Goal: Task Accomplishment & Management: Complete application form

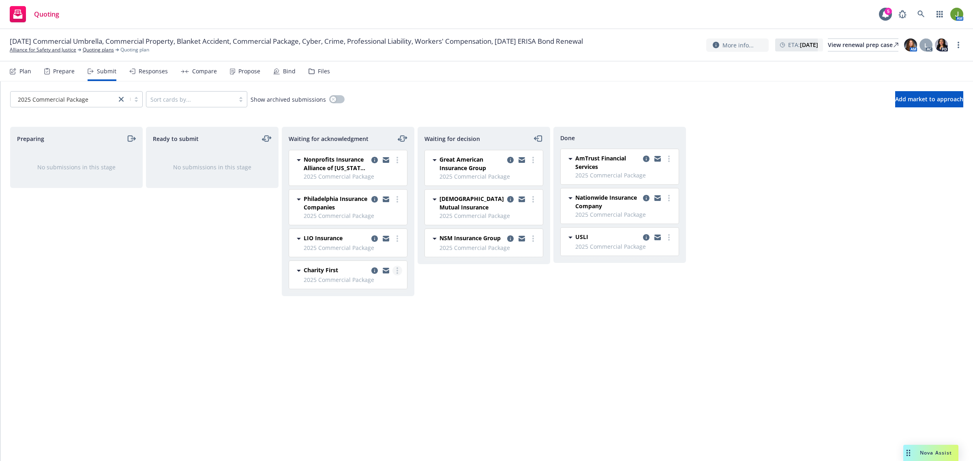
click at [398, 272] on link "more" at bounding box center [397, 271] width 10 height 10
click at [390, 284] on span "Log acknowledgement" at bounding box center [360, 288] width 80 height 8
click at [510, 270] on icon "copy logging email" at bounding box center [510, 271] width 6 height 6
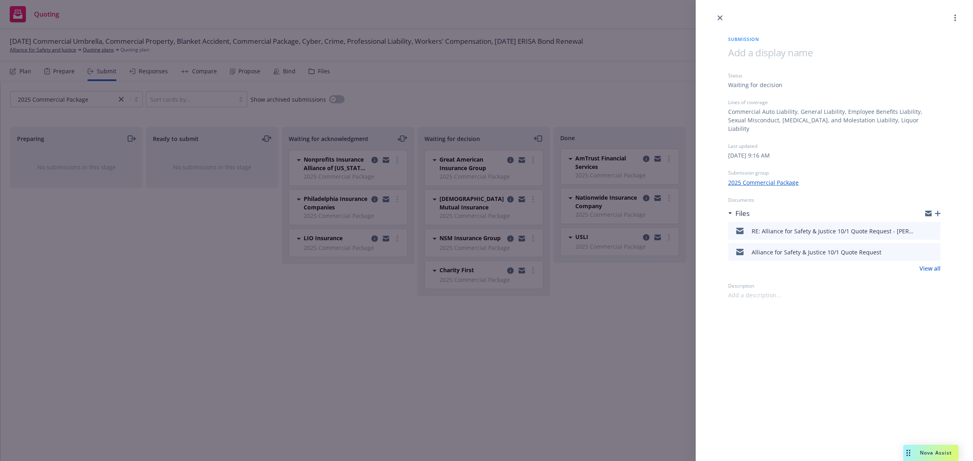
click at [935, 211] on icon "button" at bounding box center [938, 214] width 6 height 6
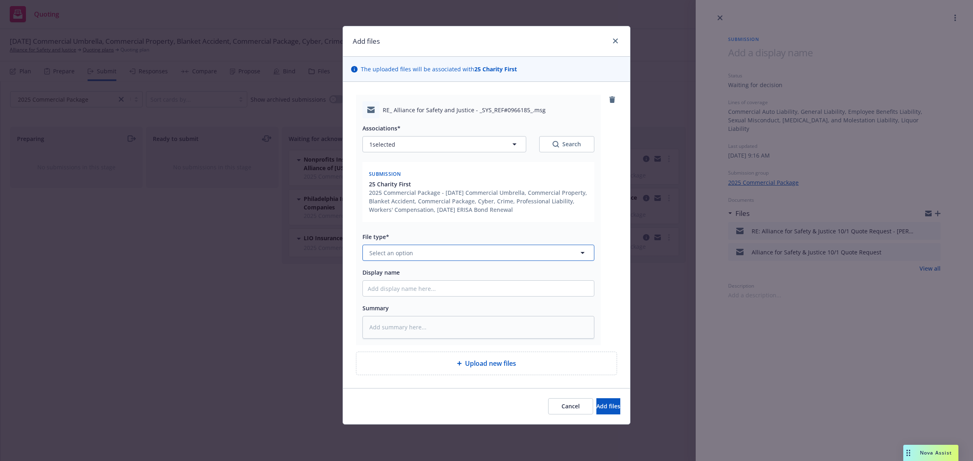
click at [392, 253] on span "Select an option" at bounding box center [391, 253] width 44 height 9
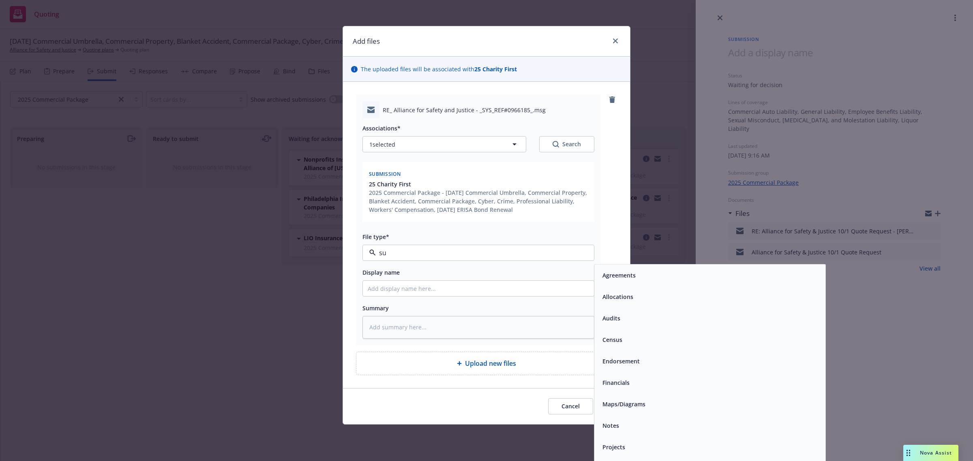
type input "sub"
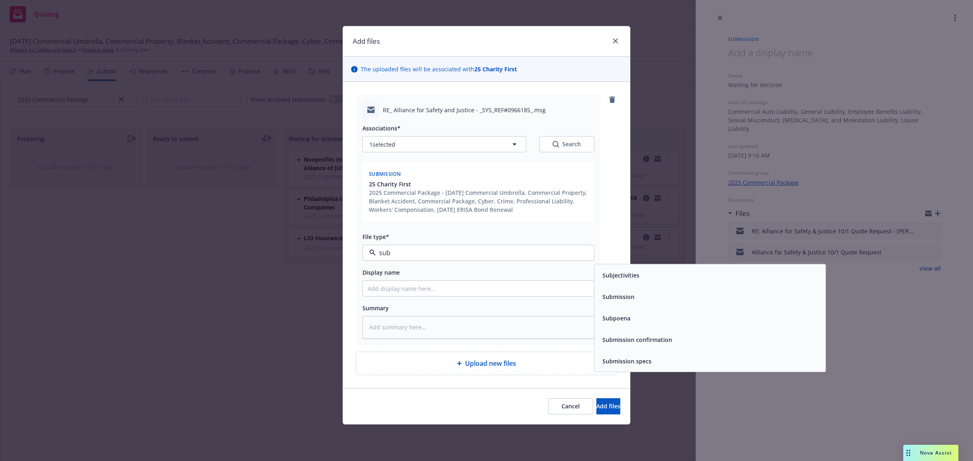
click at [652, 338] on span "Submission confirmation" at bounding box center [637, 340] width 70 height 9
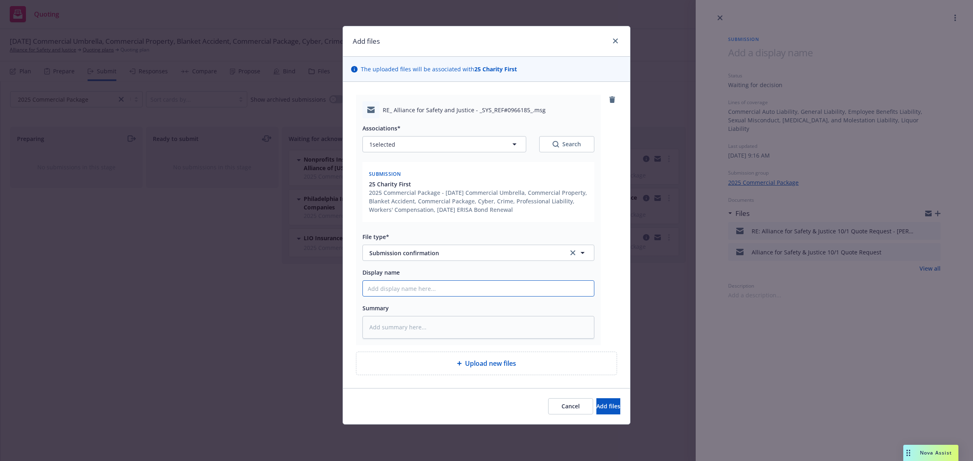
type textarea "x"
type input "F"
type textarea "x"
type input "Fr"
type textarea "x"
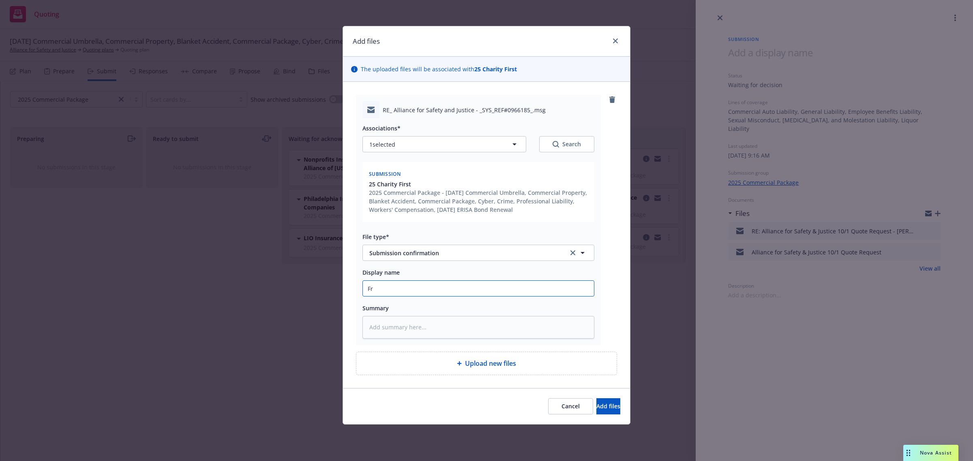
type input "Fro"
type textarea "x"
type input "From"
type textarea "x"
type input "From C"
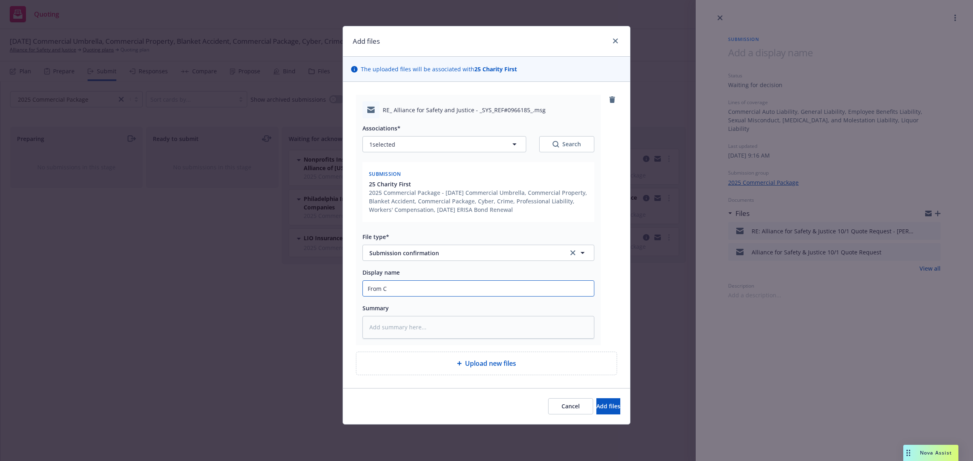
type textarea "x"
type input "From Ca"
type textarea "x"
type input "From Car"
type textarea "x"
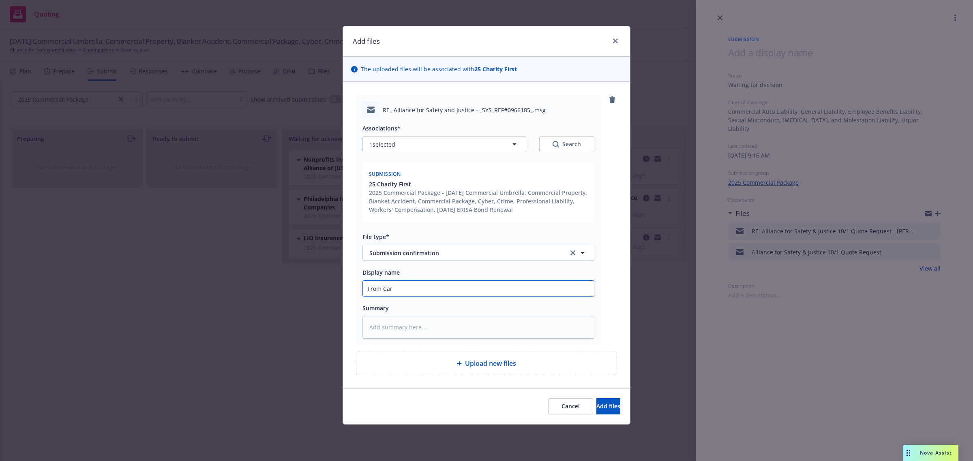
type input "From [PERSON_NAME]"
type textarea "x"
type input "From [PERSON_NAME]"
type textarea "x"
type input "From [PERSON_NAME]"
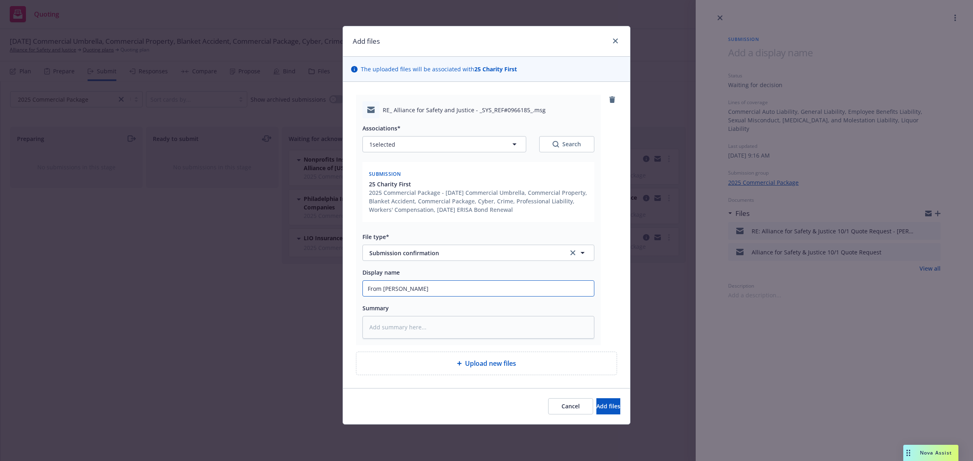
type textarea "x"
type input "From Carrier"
type textarea "x"
type input "From Carrier:"
type textarea "x"
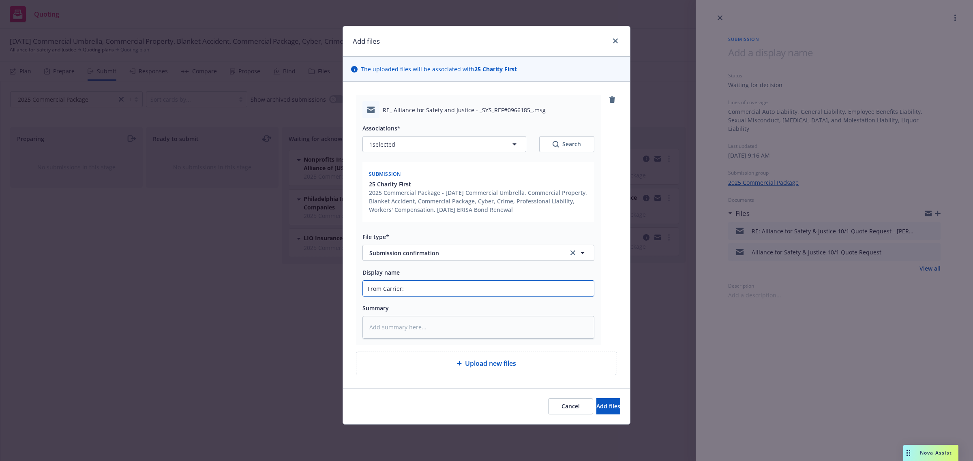
type input "From Carrier:"
type textarea "x"
type input "From Carrier: A"
type textarea "x"
type input "From Carrier: Ac"
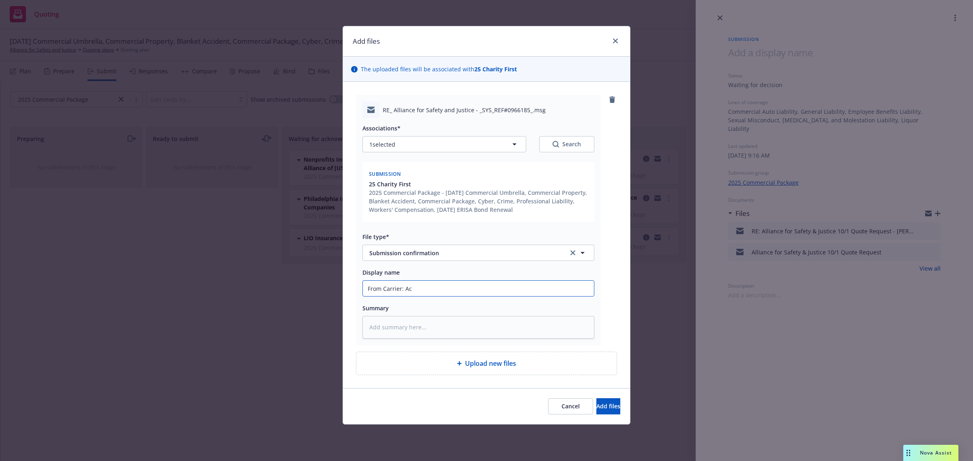
type textarea "x"
type input "From Carrier: Acc"
type textarea "x"
type input "From Carrier: Acci"
type textarea "x"
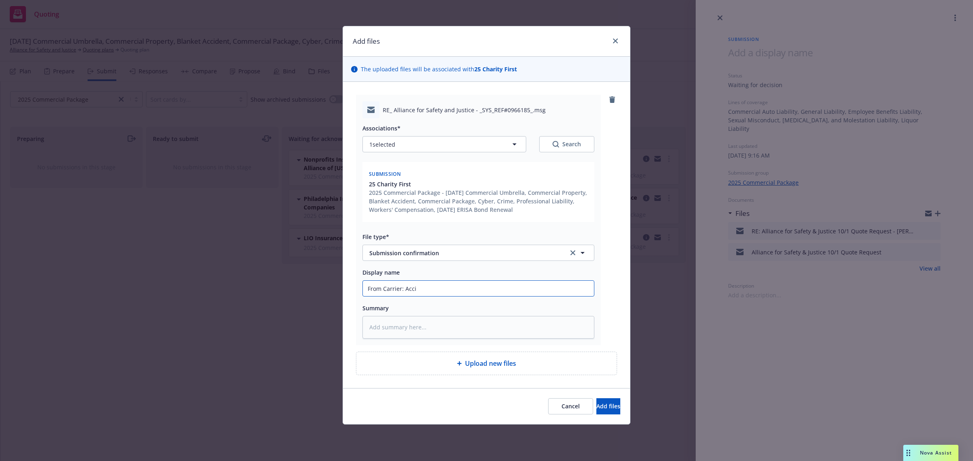
type input "From Carrier: Accid"
type textarea "x"
type input "From Carrier: Accide"
type textarea "x"
type input "From Carrier: Acciden"
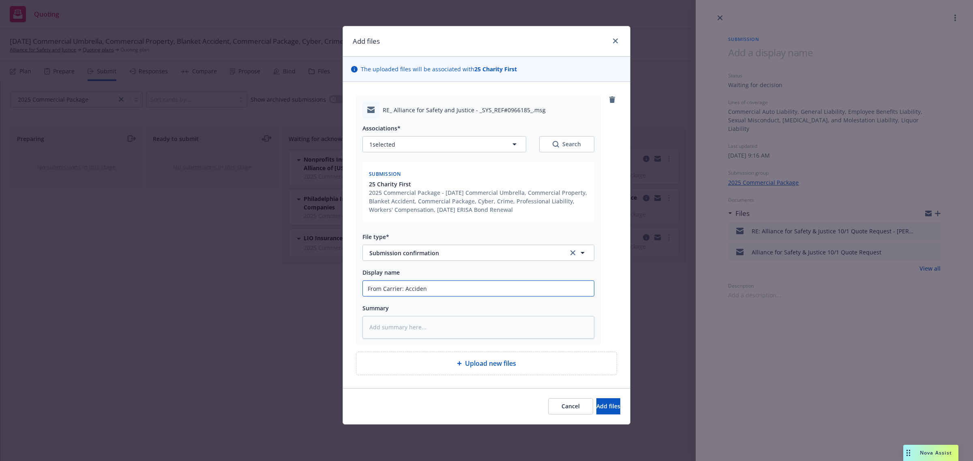
type textarea "x"
type input "From Carrier: Accident"
type textarea "x"
type input "From Carrier: Accident"
type textarea "x"
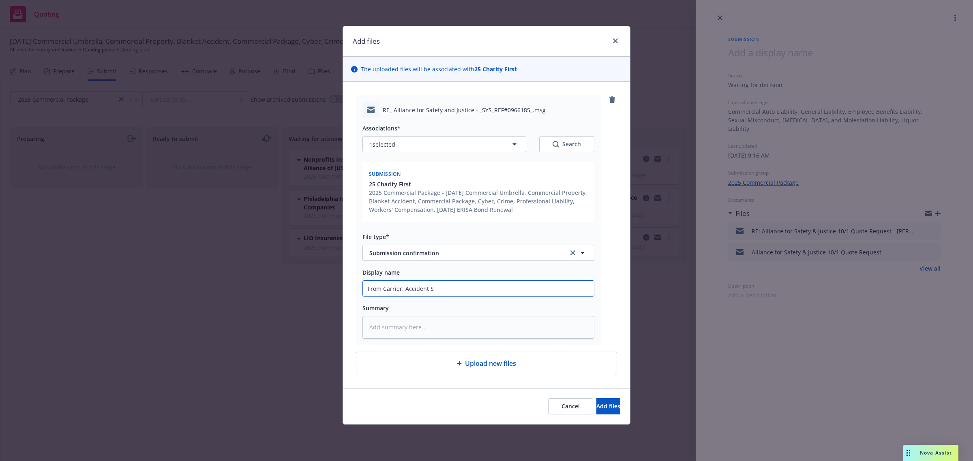
type input "From Carrier: Accident Su"
type textarea "x"
type input "From Carrier: Accident Sub"
type textarea "x"
type input "From Carrier: Accident Submi"
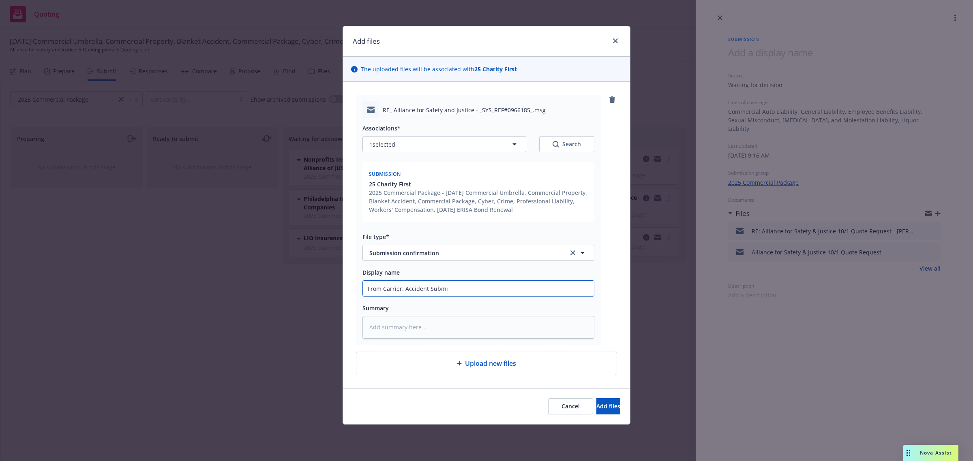
type textarea "x"
type input "From Carrier: Accident Submis"
type textarea "x"
type input "From Carrier: Accident Submiss"
type textarea "x"
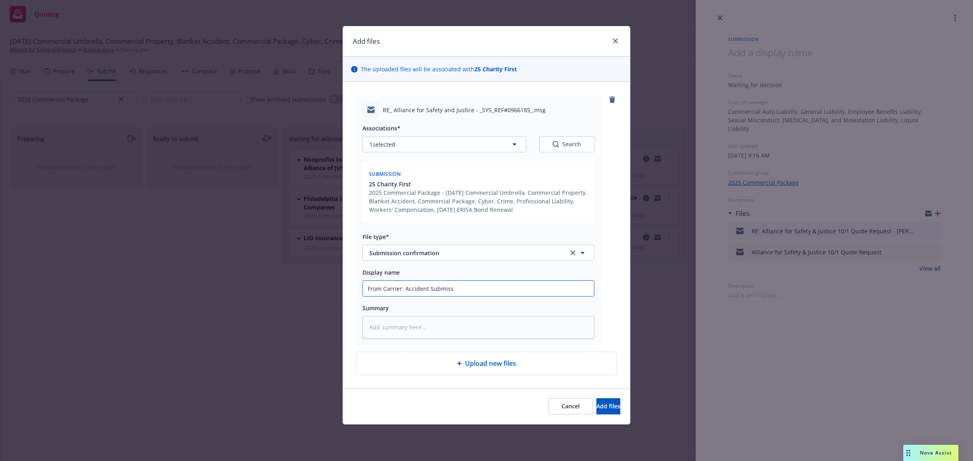
type input "From Carrier: Accident Submissi"
type textarea "x"
type input "From Carrier: Accident Submissio"
type textarea "x"
type input "From Carrier: Accident Submission"
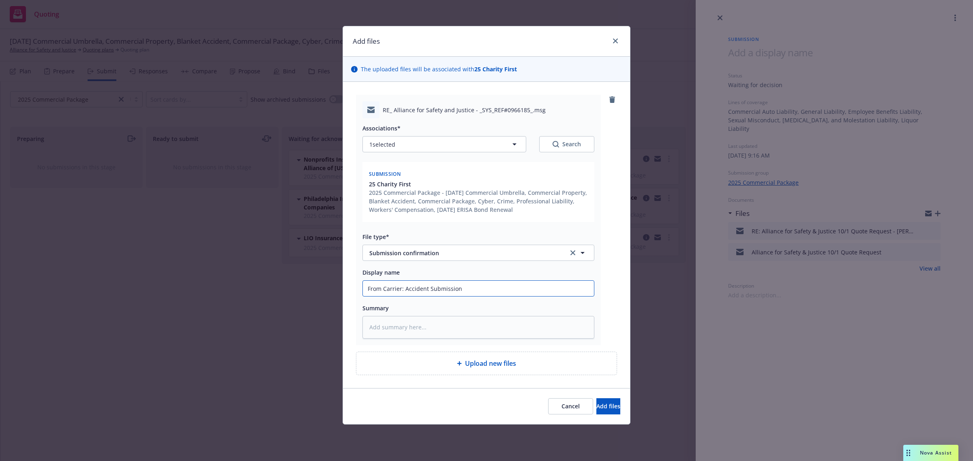
type textarea "x"
type input "From Carrier: Accident Submission A"
type textarea "x"
type input "From Carrier: Accident Submission Ack"
type textarea "x"
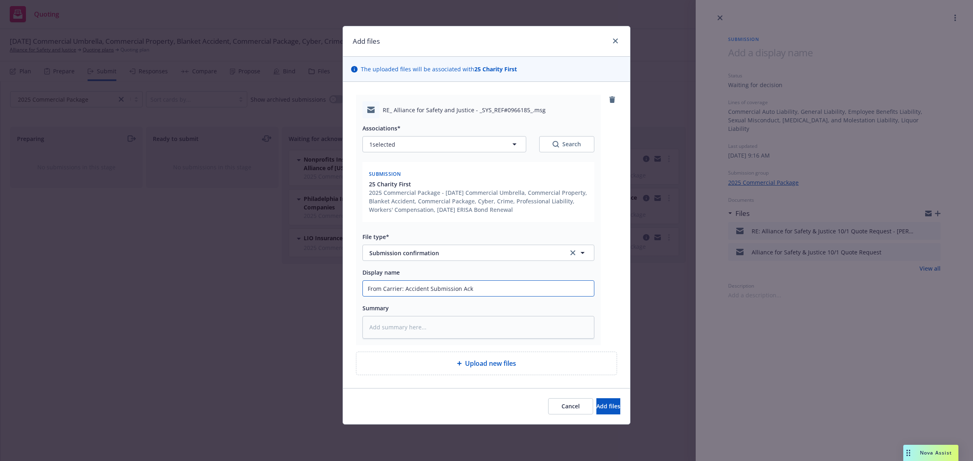
type input "From Carrier: Accident Submission Ackn"
type textarea "x"
type input "From Carrier: Accident Submission Ackno"
type textarea "x"
type input "From Carrier: Accident Submission Acknow"
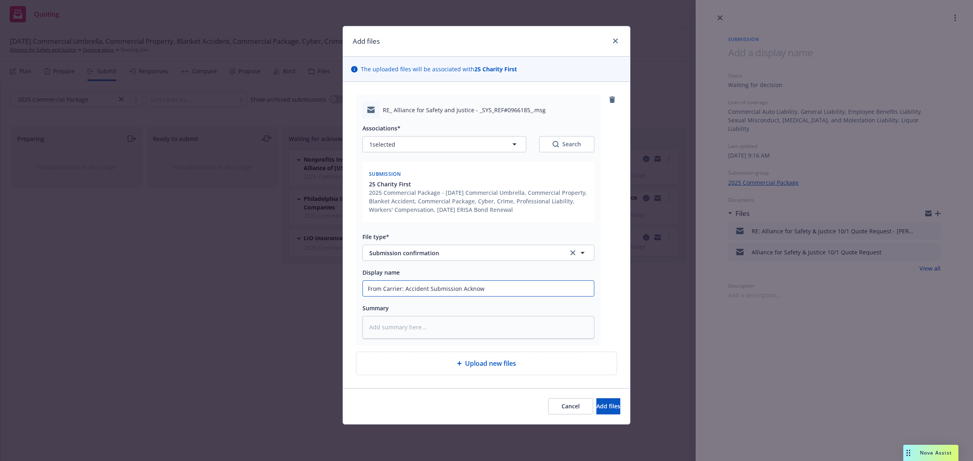
type textarea "x"
type input "From Carrier: Accident Submission Acknowl"
type textarea "x"
type input "From Carrier: Accident Submission Acknowle"
type textarea "x"
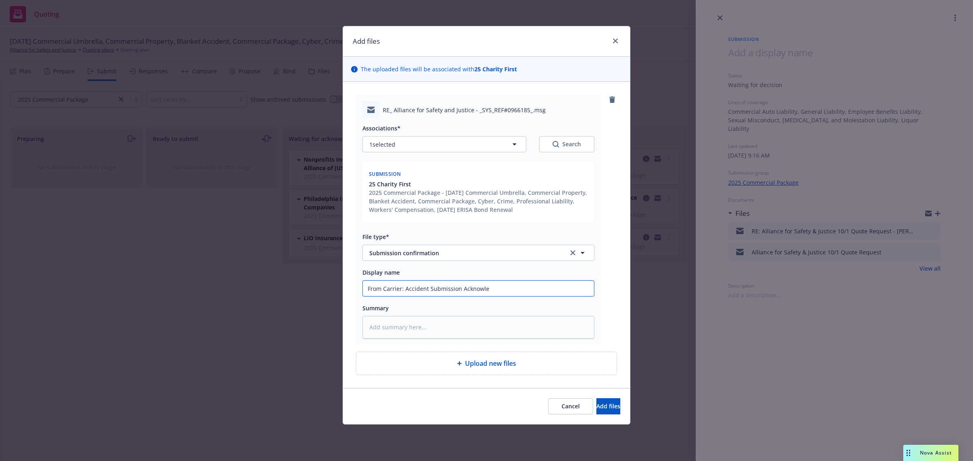
type input "From Carrier: Accident Submission Acknowled"
type textarea "x"
type input "From Carrier: Accident Submission Acknowledg"
type textarea "x"
type input "From Carrier: Accident Submission Acknowledge"
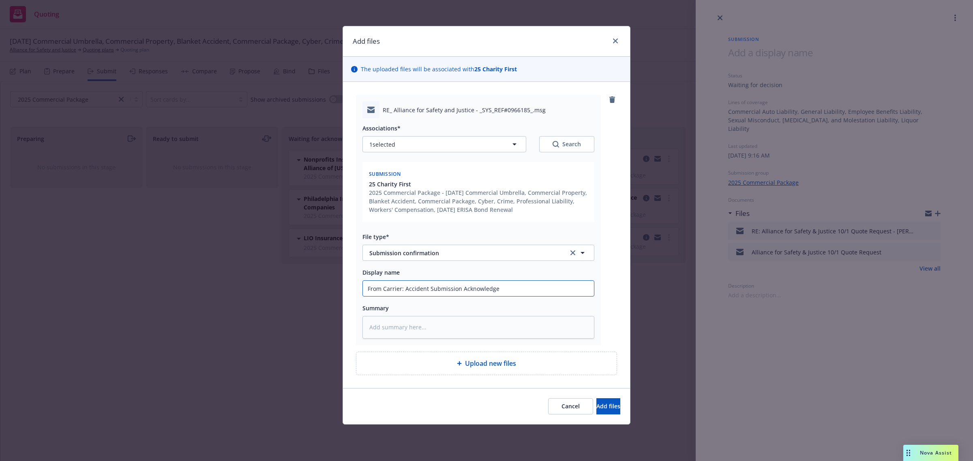
type textarea "x"
type input "From Carrier: Accident Submission Acknowledgem"
type textarea "x"
type input "From Carrier: Accident Submission Acknowledgeme"
type textarea "x"
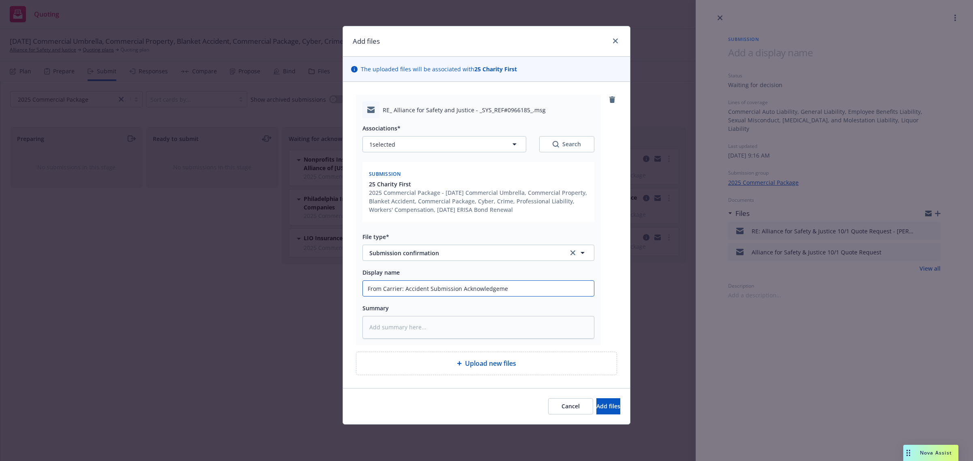
type input "From Carrier: Accident Submission Acknowledgemen"
type textarea "x"
type input "From Carrier: Accident Submission Acknowledgement"
click at [561, 409] on span "Cancel" at bounding box center [570, 407] width 18 height 8
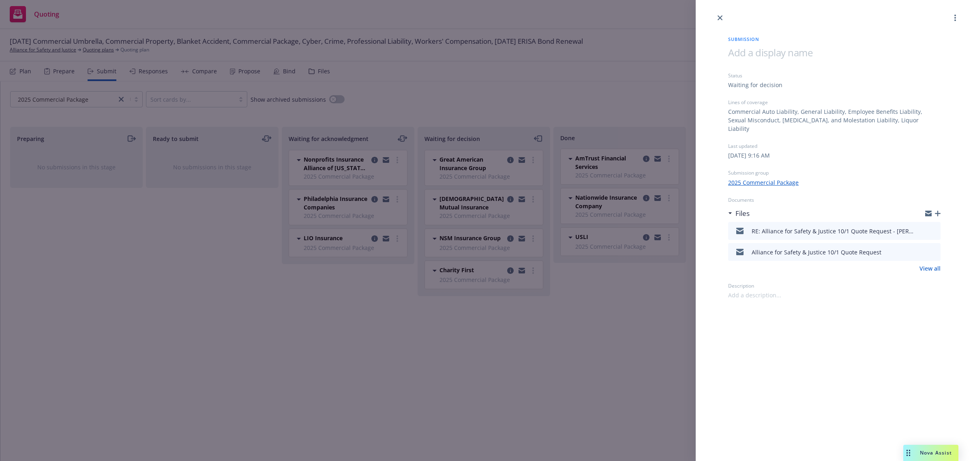
click at [938, 211] on icon "button" at bounding box center [938, 214] width 6 height 6
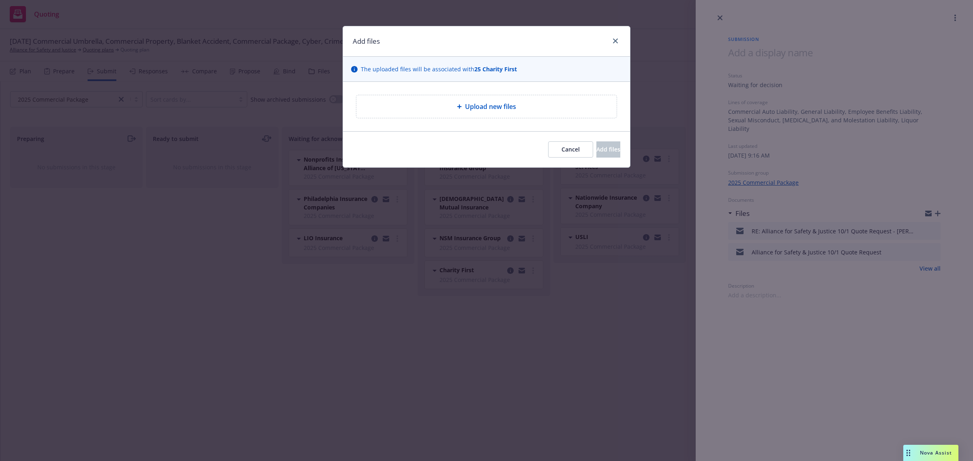
type textarea "x"
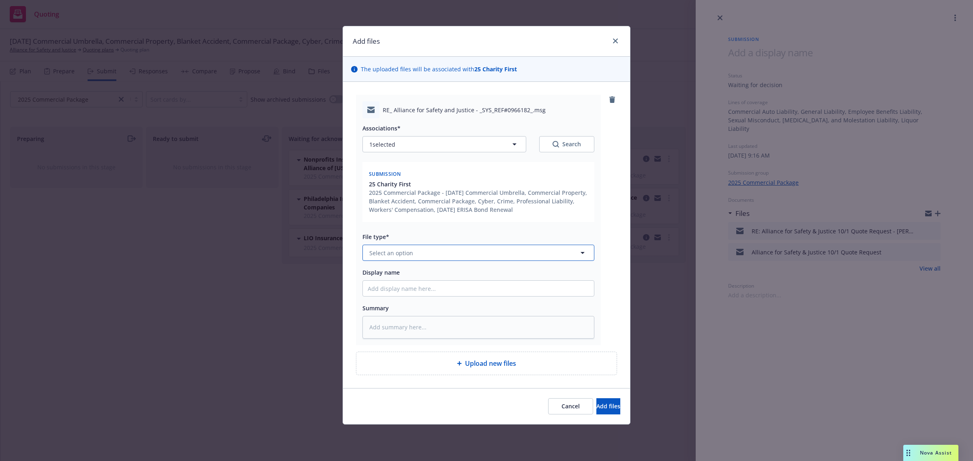
click at [407, 254] on span "Select an option" at bounding box center [391, 253] width 44 height 9
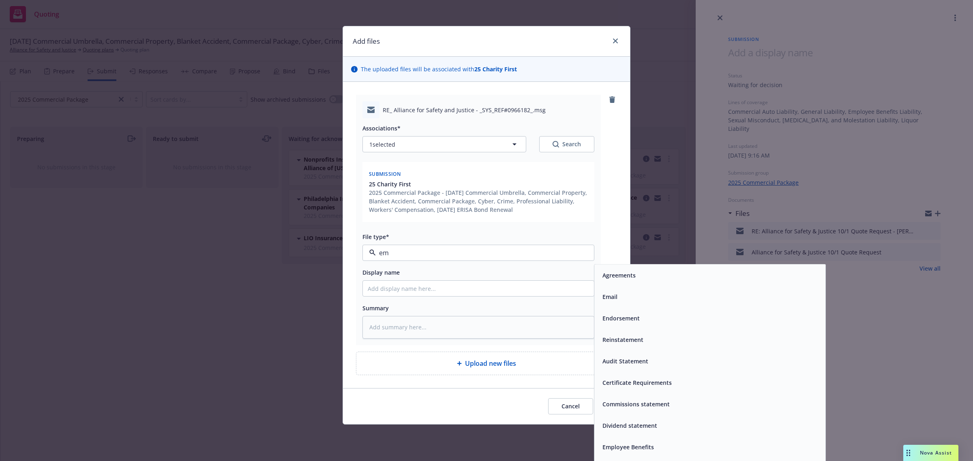
type input "e"
type input "subm"
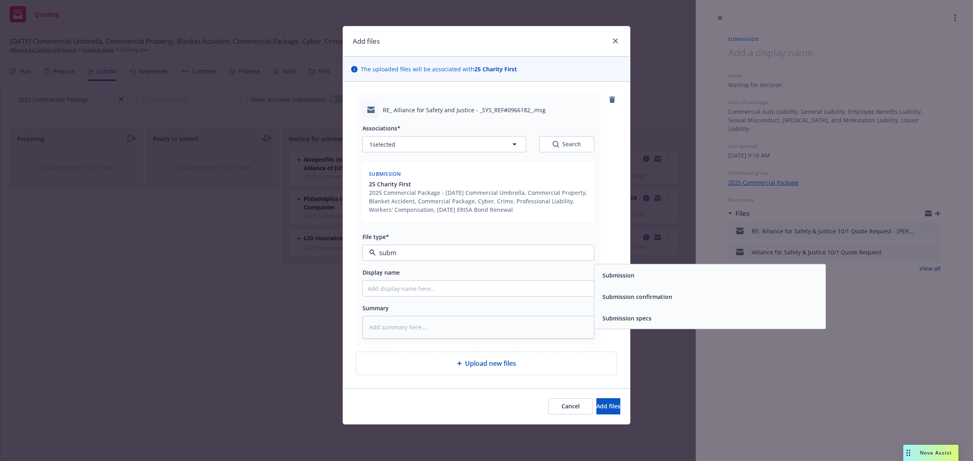
click at [632, 297] on span "Submission confirmation" at bounding box center [637, 297] width 70 height 9
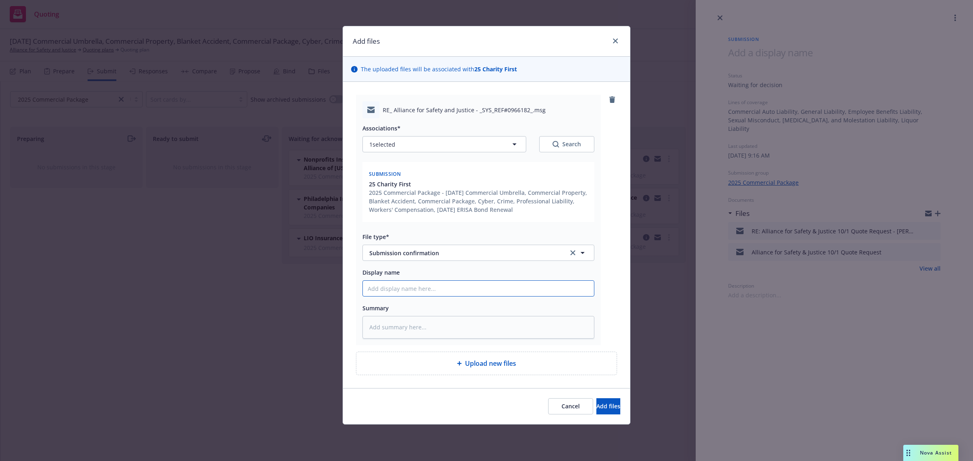
type textarea "x"
type input "F"
type textarea "x"
type input "Fr"
type textarea "x"
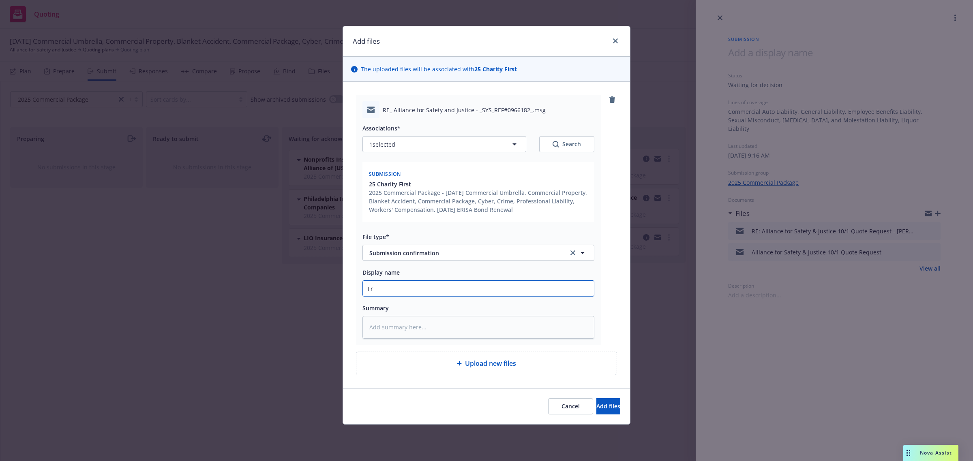
type input "Fro"
type textarea "x"
type input "From"
type textarea "x"
type input "From C"
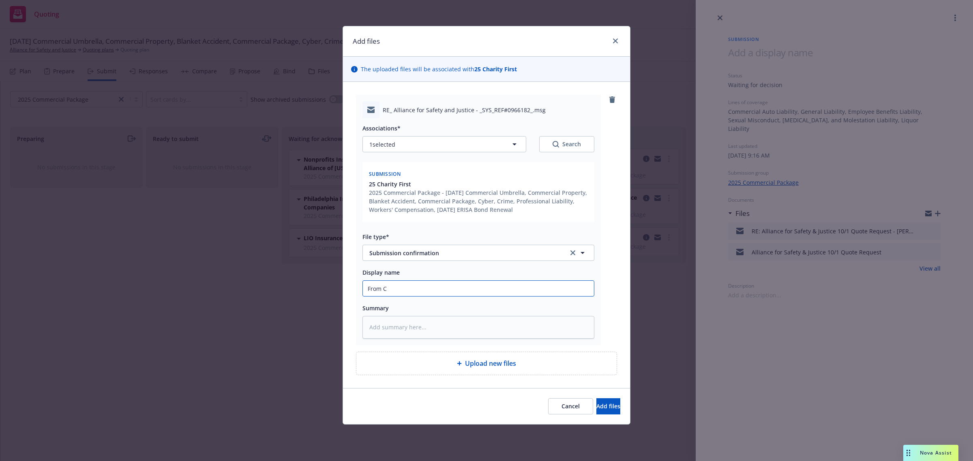
type textarea "x"
type input "From Ca"
type textarea "x"
type input "From Car"
type textarea "x"
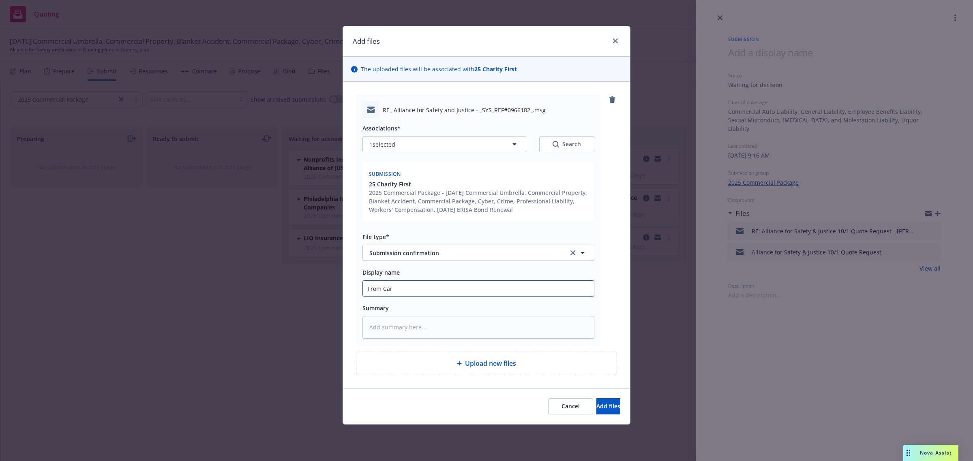
type input "From [PERSON_NAME]"
type textarea "x"
type input "From [PERSON_NAME]"
type textarea "x"
type input "From [PERSON_NAME]"
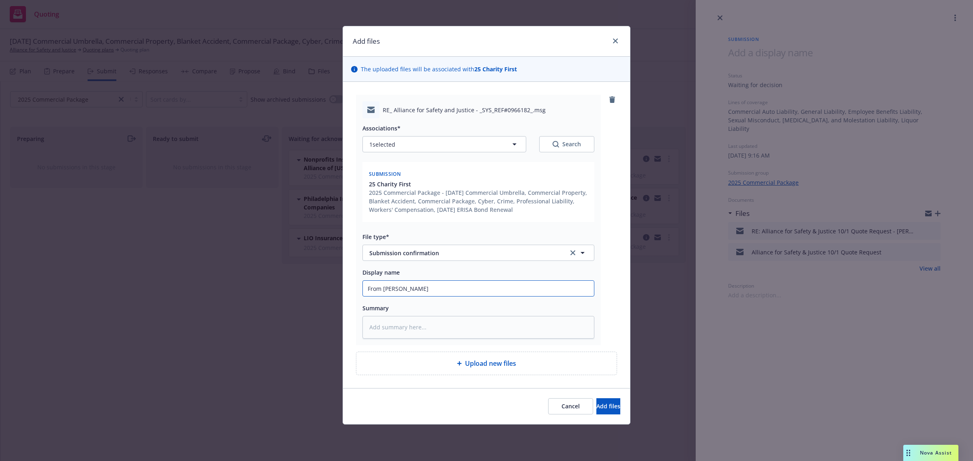
type textarea "x"
type input "From Carrier"
type textarea "x"
type input "From Carrier:"
type textarea "x"
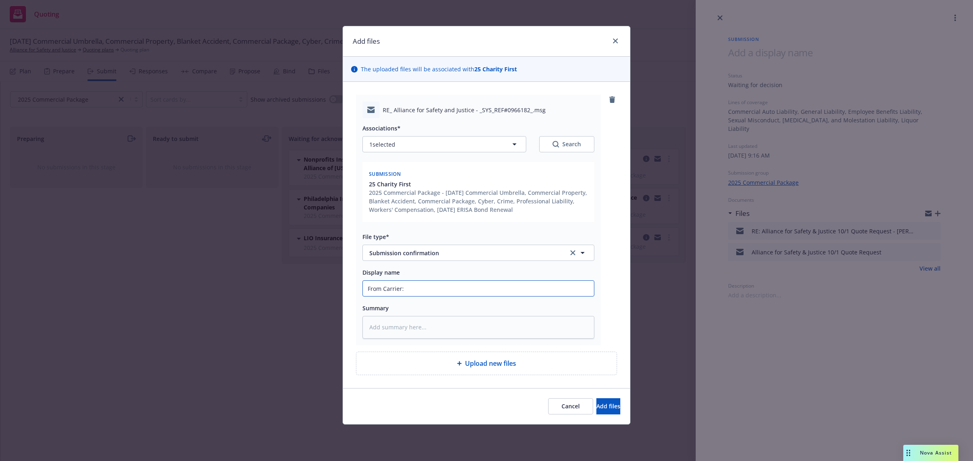
type input "From Carrier:"
type textarea "x"
type input "From Carrier: S"
type textarea "x"
type input "From Carrier: Su"
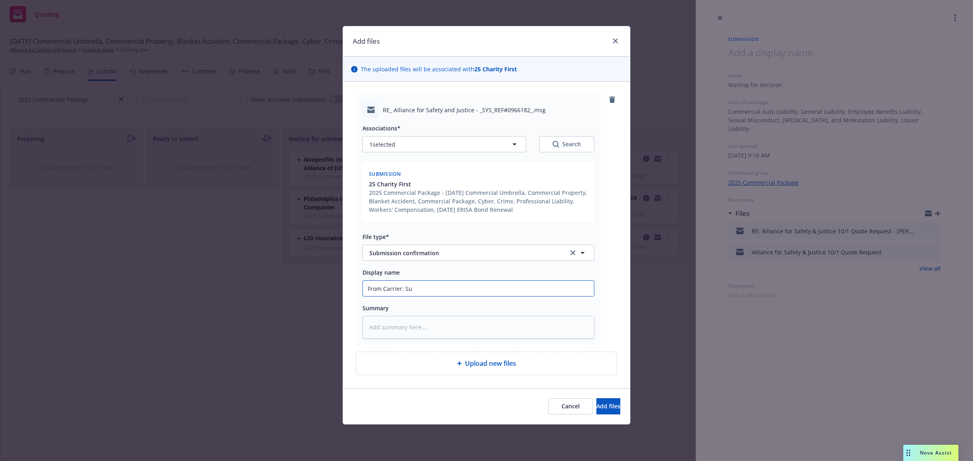
type textarea "x"
type input "From Carrier: Sub"
type textarea "x"
type input "From Carrier: Subm"
type textarea "x"
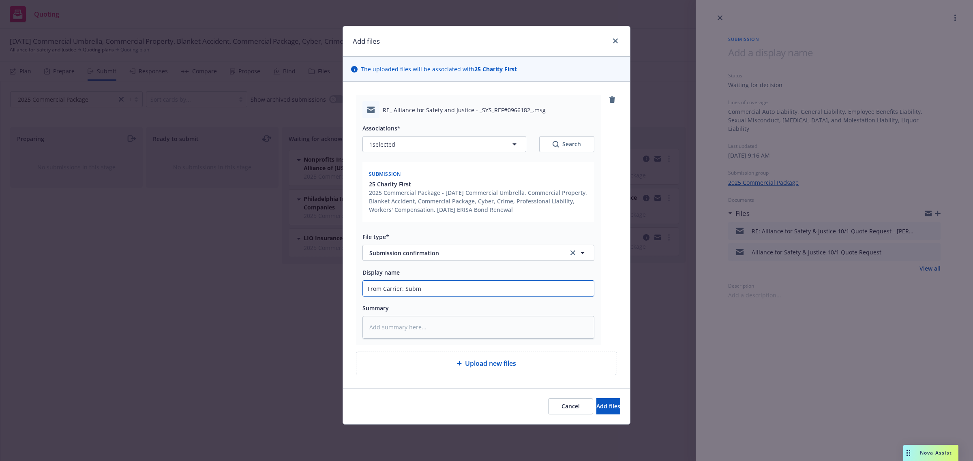
type input "From Carrier: Submi"
type textarea "x"
type input "From Carrier: Submis"
type textarea "x"
type input "From Carrier: Submiss"
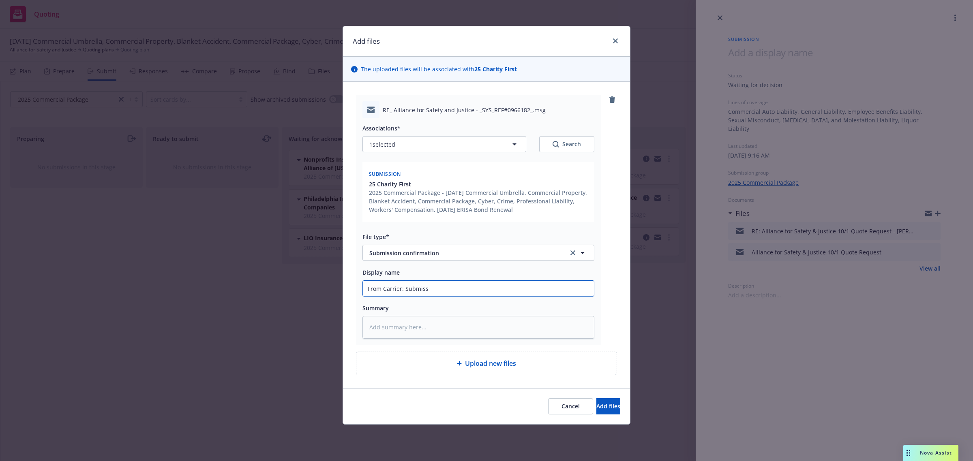
type textarea "x"
type input "From Carrier: Submissi"
type textarea "x"
type input "From Carrier: Submissio"
type textarea "x"
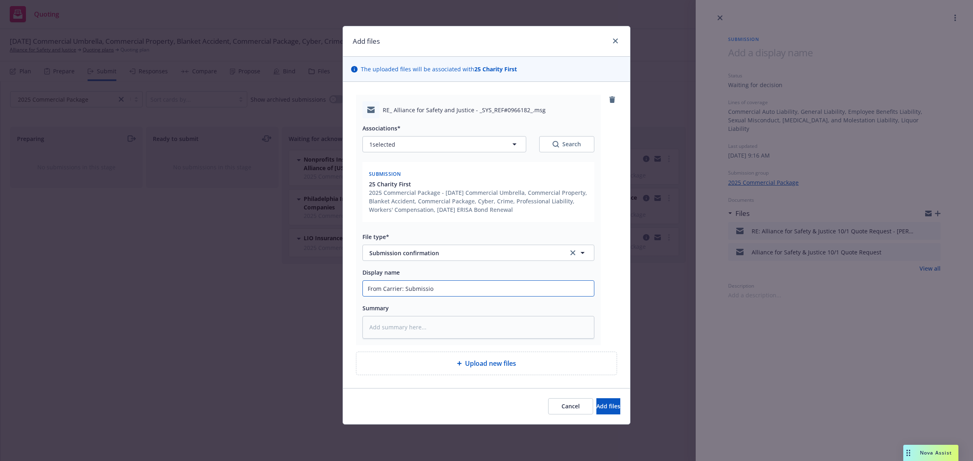
type input "From Carrier: Submission"
type textarea "x"
type input "From Carrier: Submission"
type textarea "x"
type input "From Carrier: Submission A"
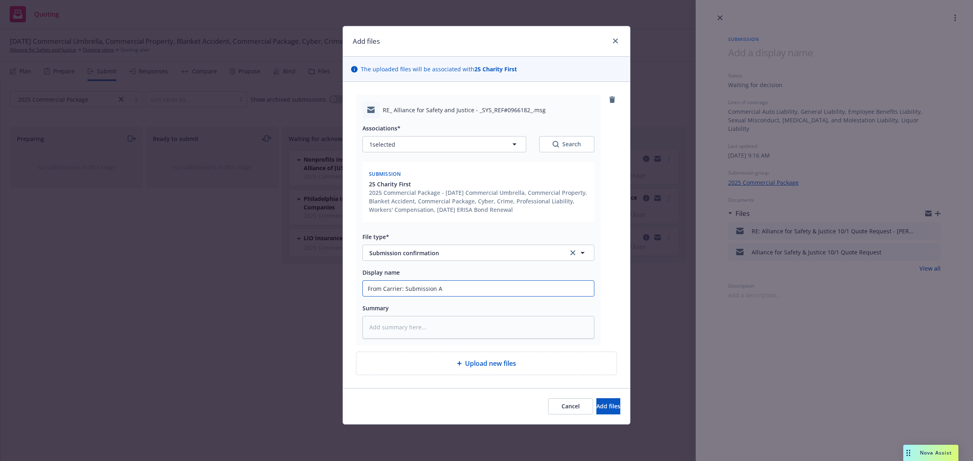
type textarea "x"
type input "From Carrier: Submission Ac"
type textarea "x"
type input "From Carrier: Submission Acknowledgement"
click at [598, 408] on span "Add files" at bounding box center [608, 407] width 24 height 8
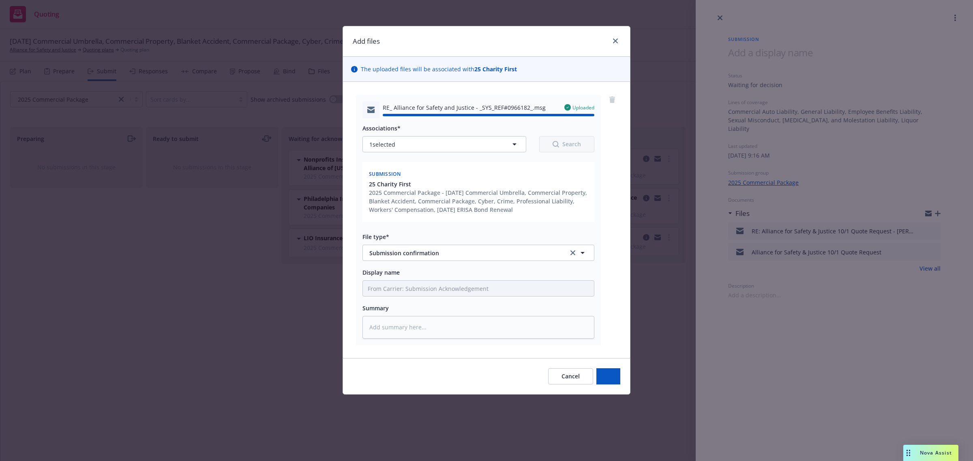
type textarea "x"
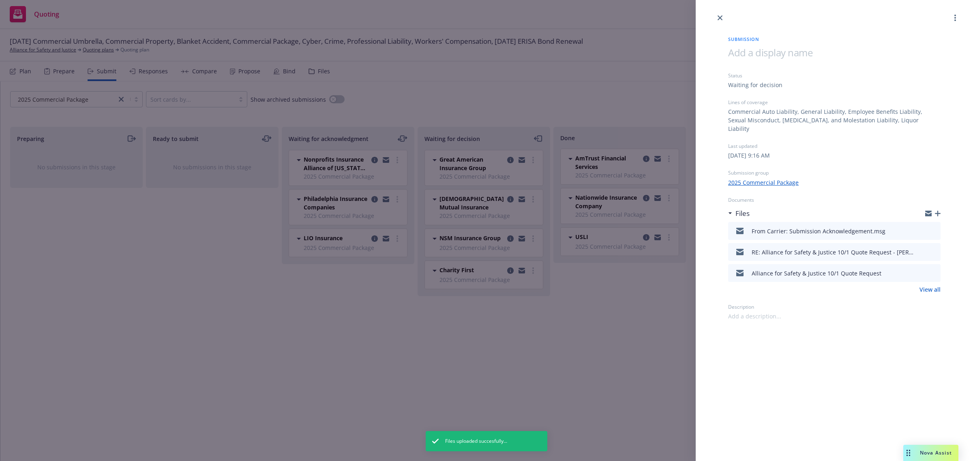
click at [722, 17] on link "close" at bounding box center [720, 18] width 10 height 10
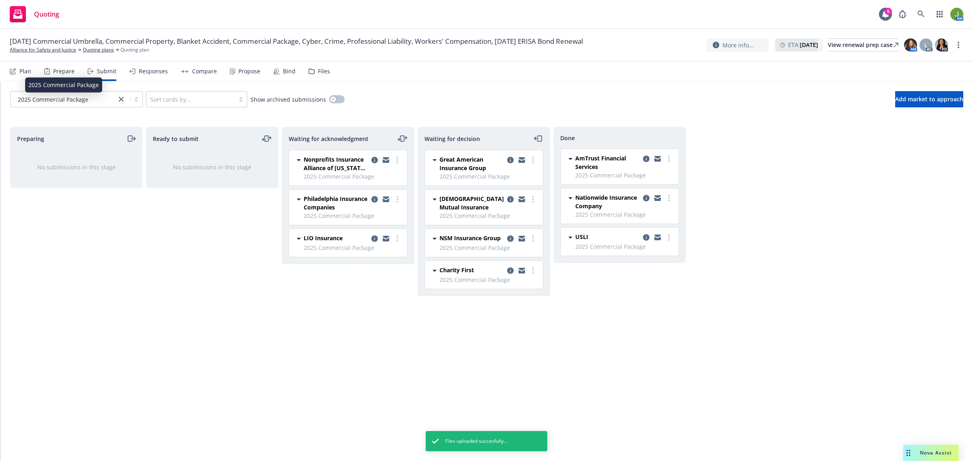
click at [86, 96] on span "2025 Commercial Package" at bounding box center [53, 99] width 71 height 9
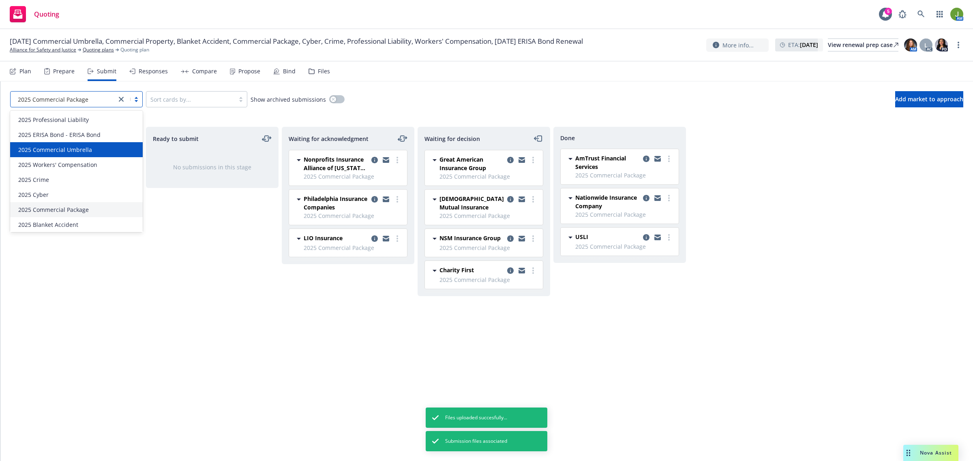
click at [75, 144] on div "2025 Commercial Umbrella" at bounding box center [76, 149] width 133 height 15
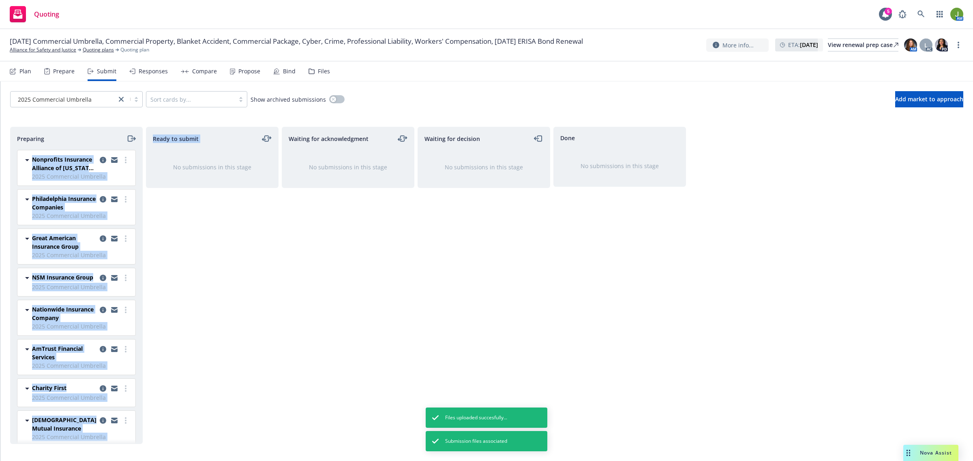
drag, startPoint x: 130, startPoint y: 140, endPoint x: 147, endPoint y: 176, distance: 39.7
click at [147, 176] on div "Preparing Nonprofits Insurance Alliance of [US_STATE], Inc. (NIAC) 2025 Commerc…" at bounding box center [486, 285] width 953 height 317
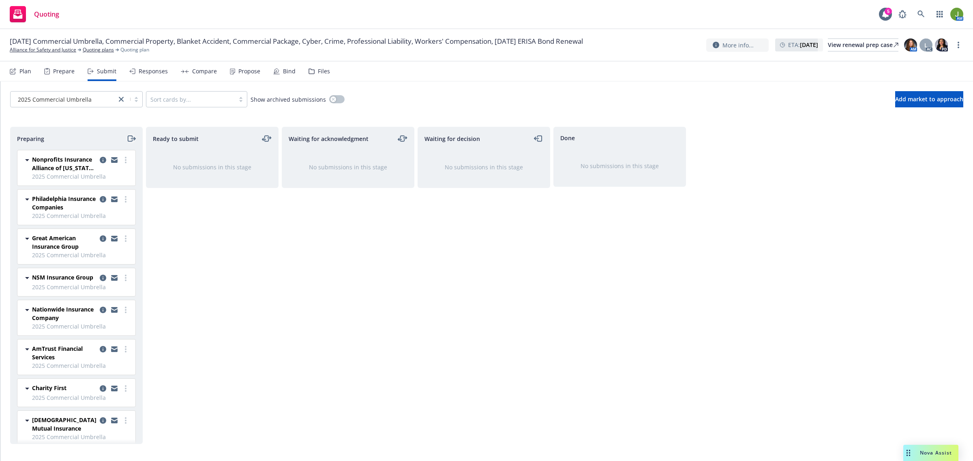
click at [132, 137] on icon "moveRight" at bounding box center [130, 139] width 4 height 6
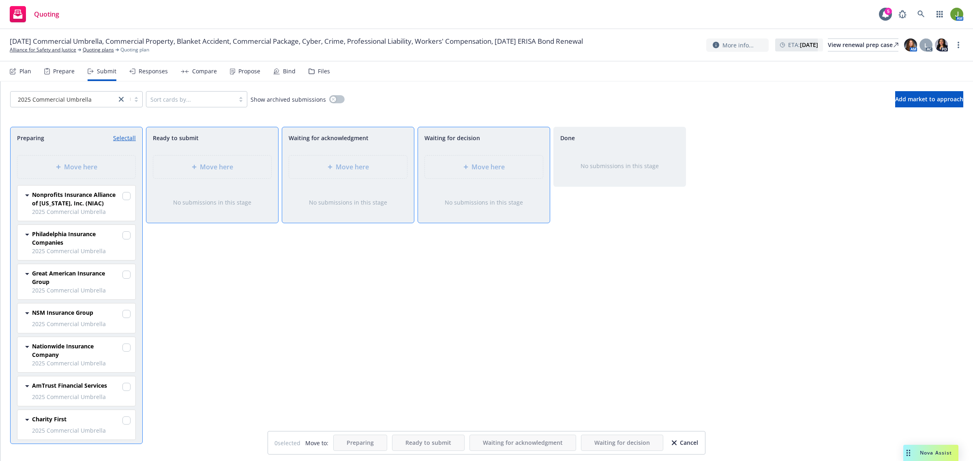
click at [124, 134] on link "Select all" at bounding box center [124, 138] width 23 height 9
checkbox input "true"
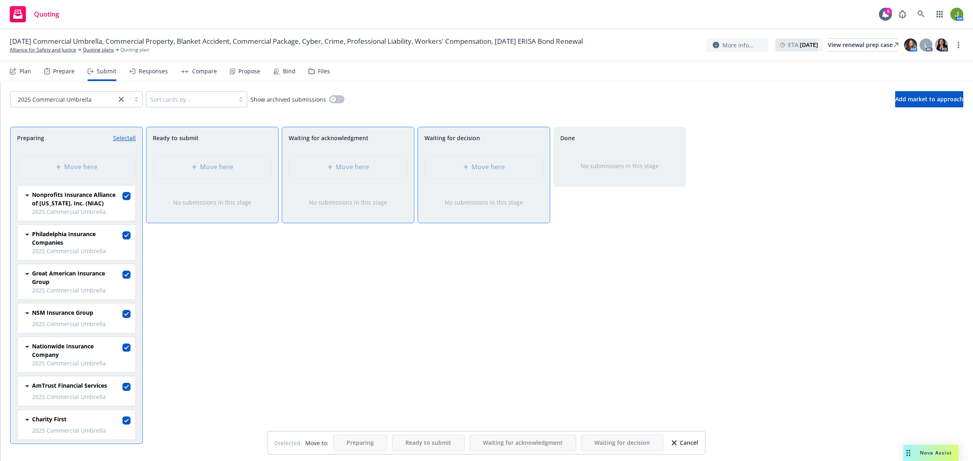
checkbox input "true"
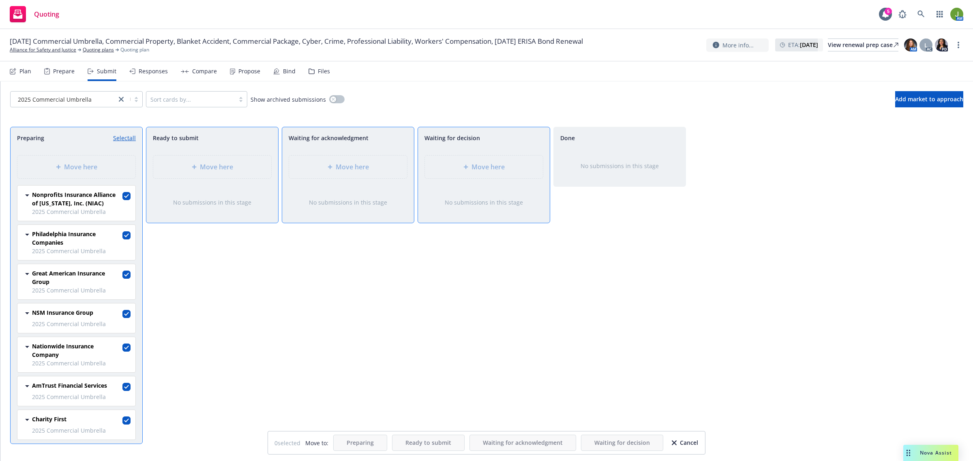
checkbox input "true"
click at [351, 176] on div "Move here" at bounding box center [348, 167] width 118 height 23
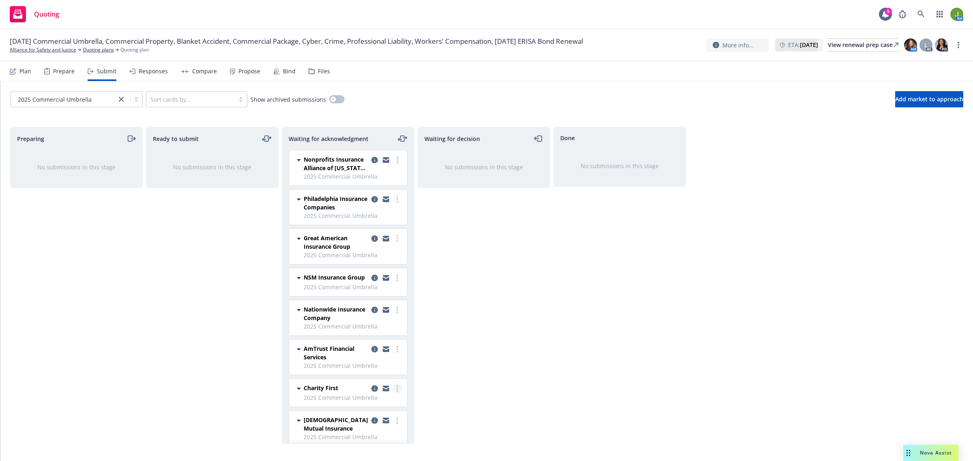
click at [392, 394] on link "more" at bounding box center [397, 389] width 10 height 10
click at [370, 284] on span "Log acknowledgement" at bounding box center [353, 284] width 80 height 8
click at [510, 157] on icon "copy logging email" at bounding box center [510, 160] width 6 height 6
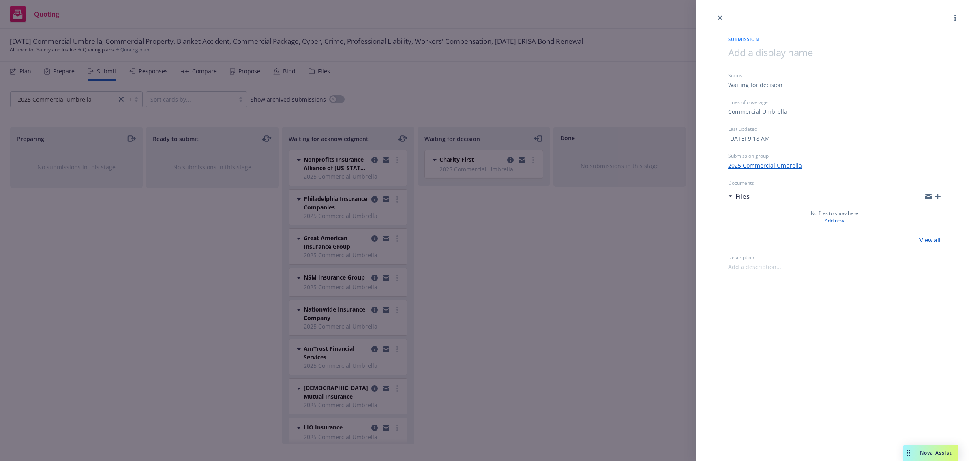
click at [935, 195] on icon "button" at bounding box center [938, 197] width 6 height 6
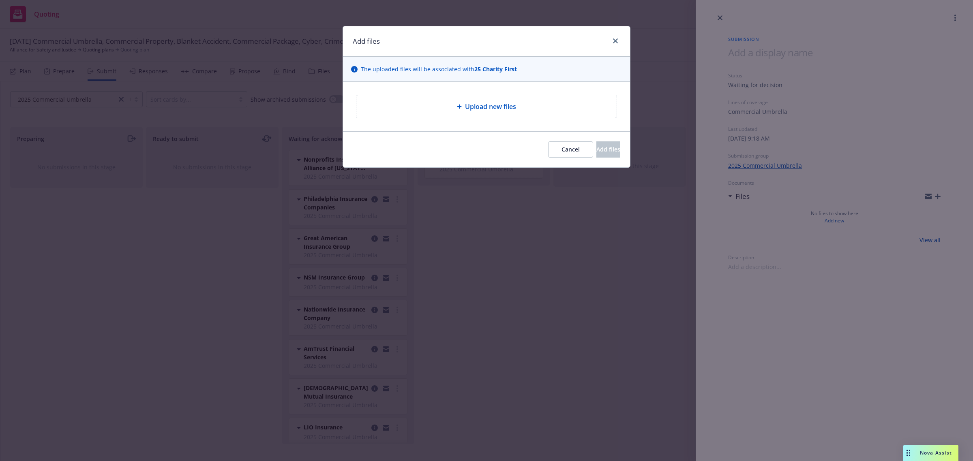
type textarea "x"
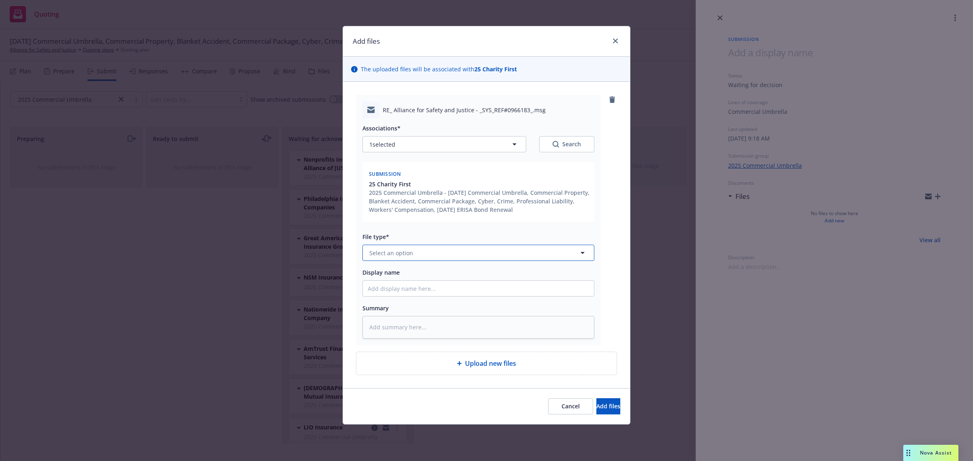
click at [396, 252] on span "Select an option" at bounding box center [391, 253] width 44 height 9
type input "subm"
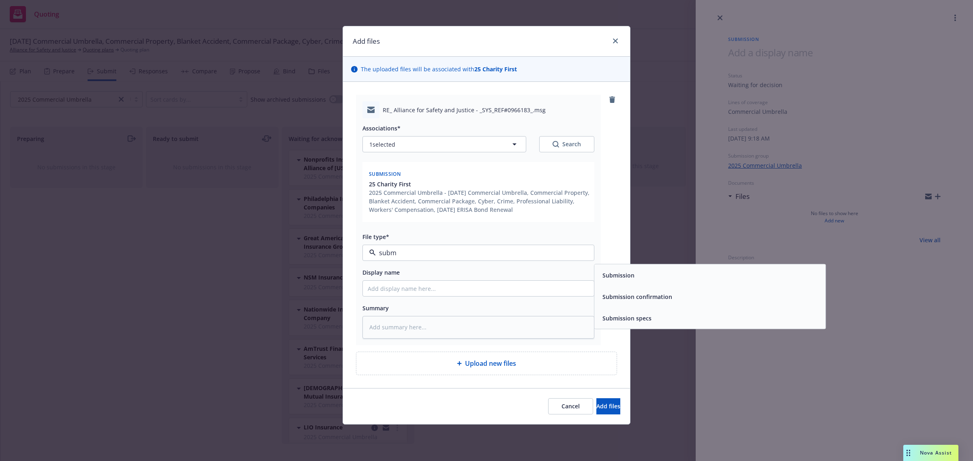
click at [628, 298] on span "Submission confirmation" at bounding box center [637, 297] width 70 height 9
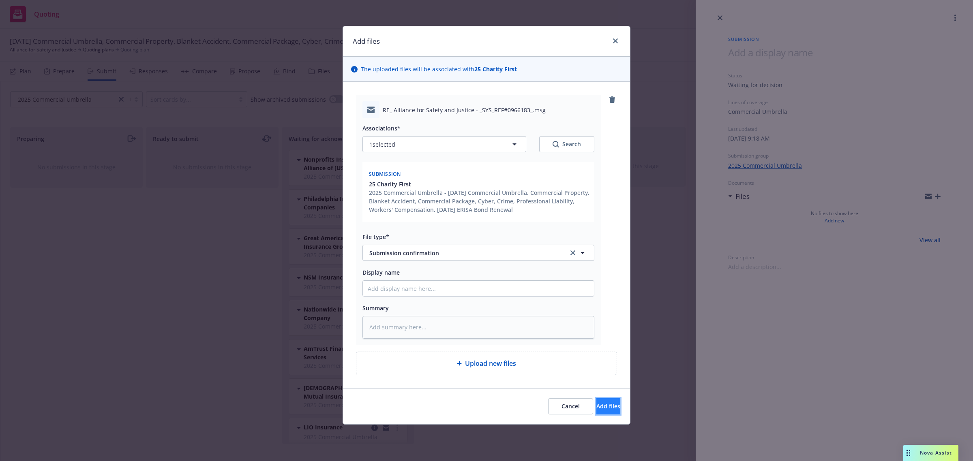
click at [596, 400] on button "Add files" at bounding box center [608, 406] width 24 height 16
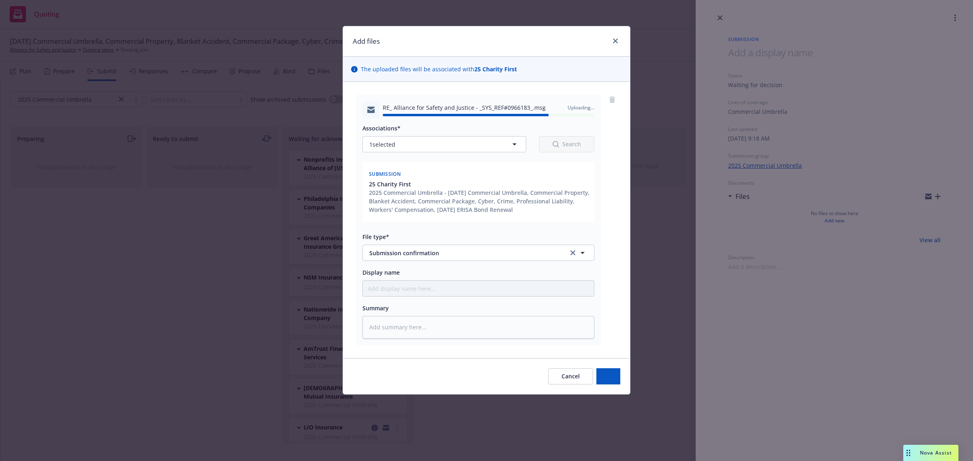
type textarea "x"
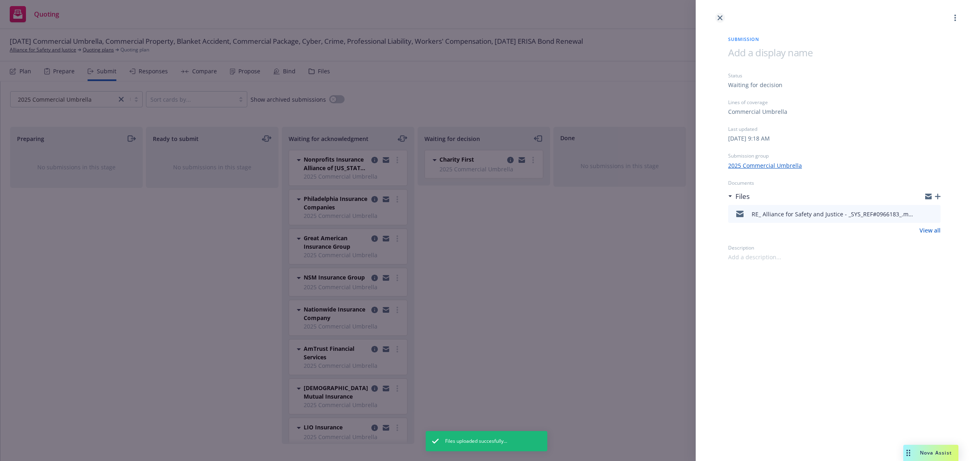
click at [720, 19] on icon "close" at bounding box center [719, 17] width 5 height 5
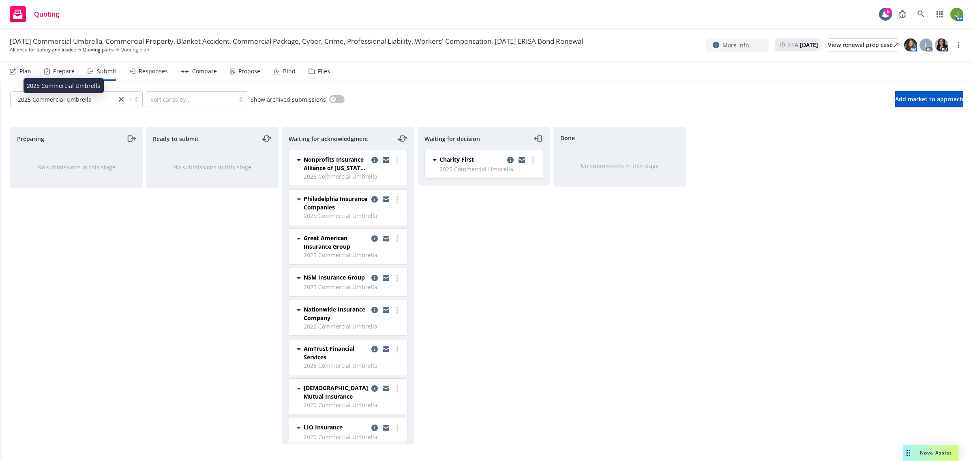
click at [78, 99] on span "2025 Commercial Umbrella" at bounding box center [55, 99] width 74 height 9
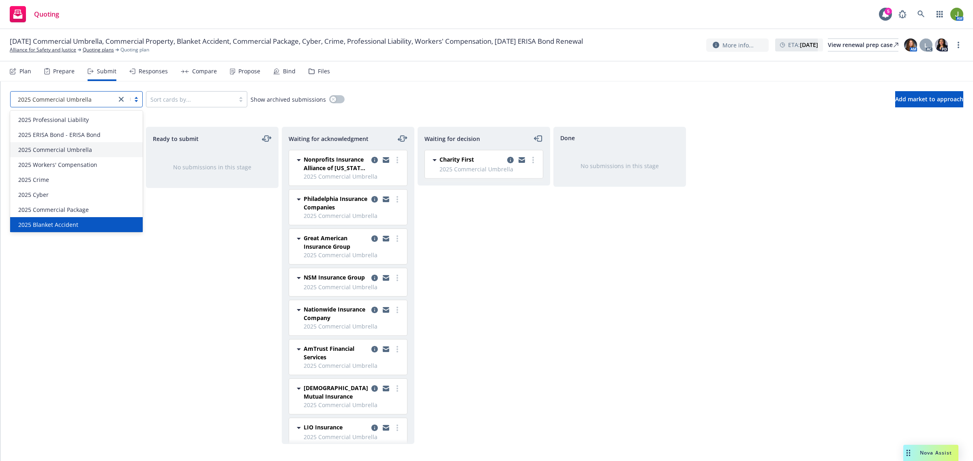
click at [64, 226] on span "2025 Blanket Accident" at bounding box center [48, 225] width 60 height 9
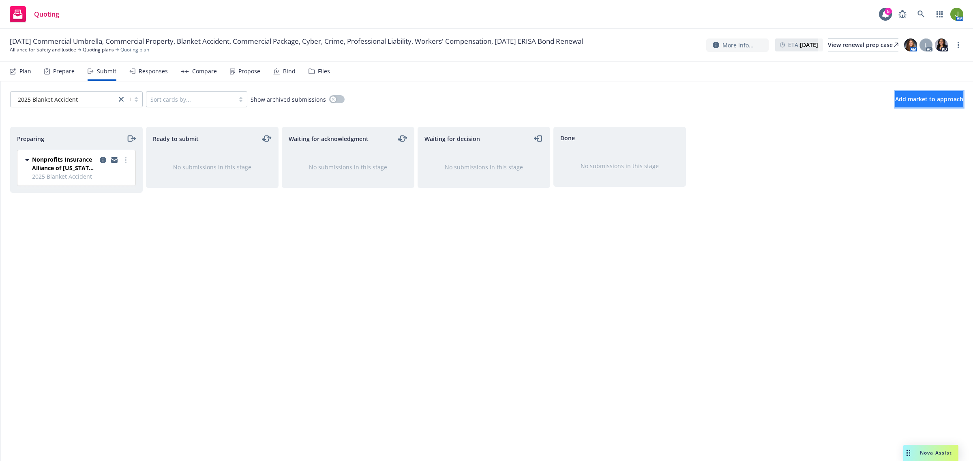
click at [908, 100] on span "Add market to approach" at bounding box center [929, 99] width 68 height 8
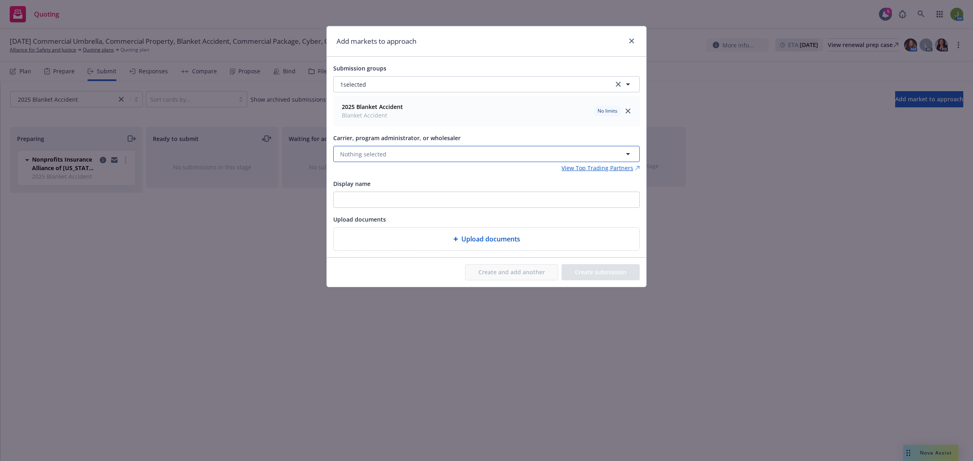
click at [356, 158] on span "Nothing selected" at bounding box center [363, 154] width 46 height 9
type input "charity"
click at [355, 203] on span "Program Administrator" at bounding box center [373, 205] width 62 height 9
click at [593, 274] on button "Create submission" at bounding box center [600, 272] width 78 height 16
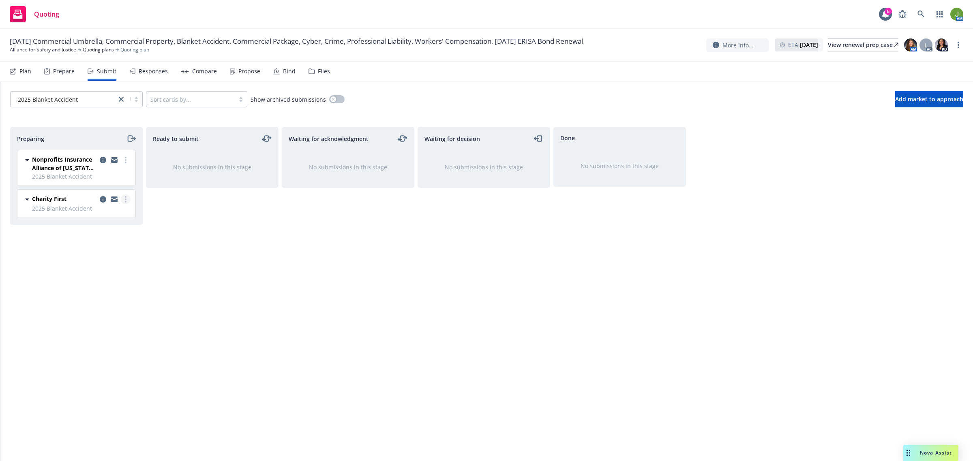
click at [125, 199] on circle "more" at bounding box center [126, 200] width 2 height 2
click at [109, 232] on span "Log acknowledgement" at bounding box center [89, 233] width 80 height 8
click at [508, 161] on icon "copy logging email" at bounding box center [510, 160] width 6 height 6
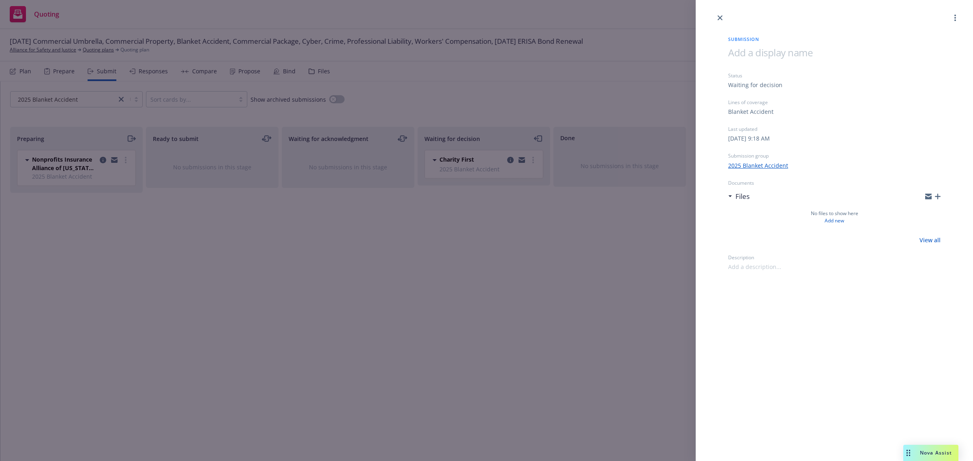
click at [939, 195] on icon "button" at bounding box center [938, 197] width 6 height 6
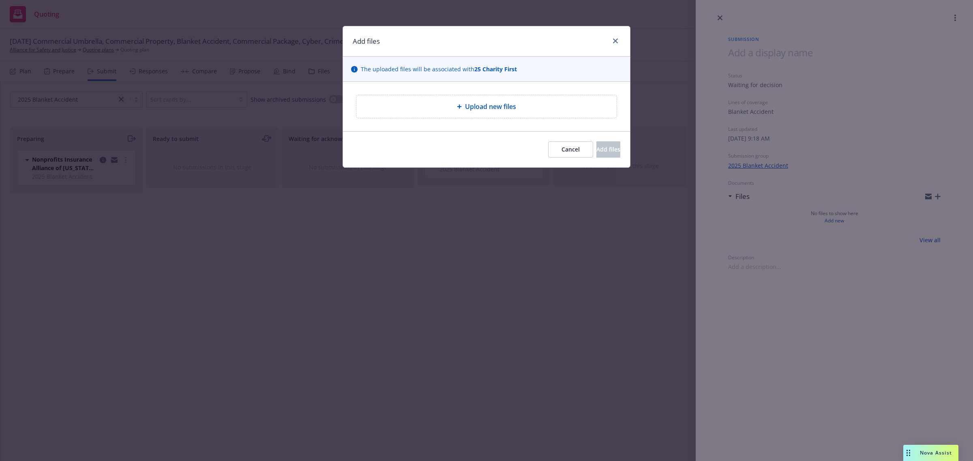
type textarea "x"
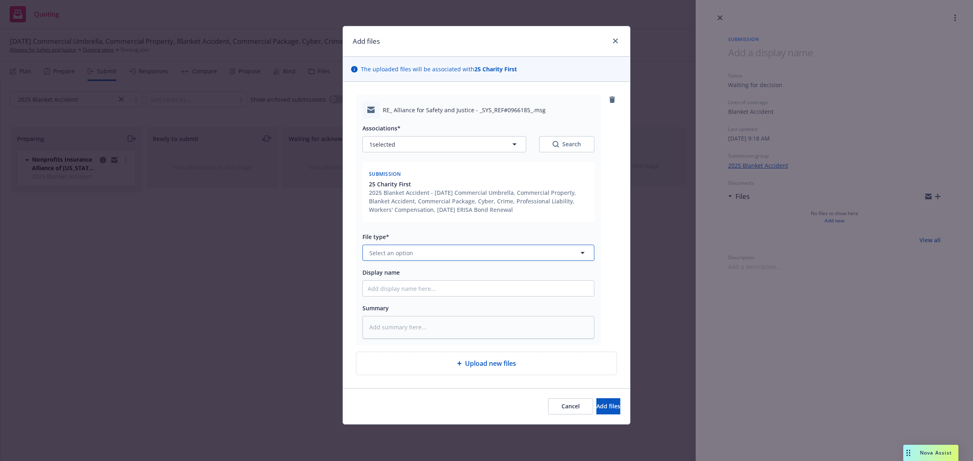
click at [398, 253] on span "Select an option" at bounding box center [391, 253] width 44 height 9
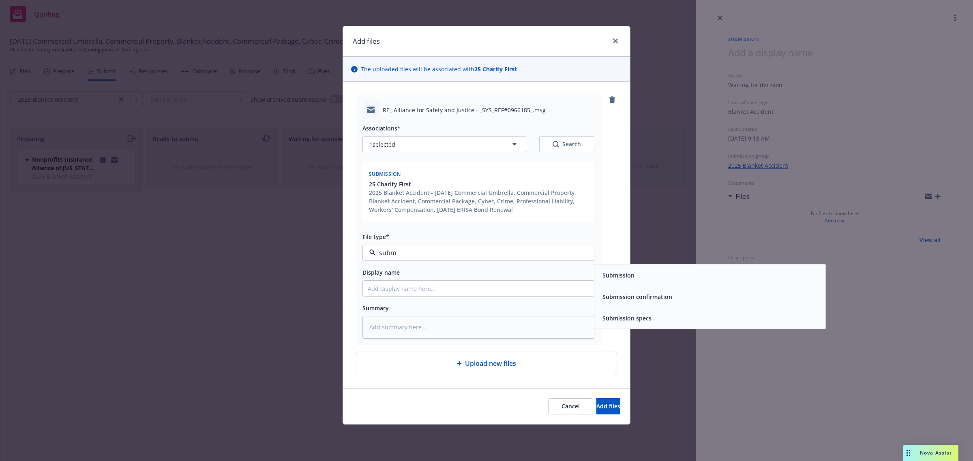
type input "submi"
click at [622, 297] on span "Submission confirmation" at bounding box center [637, 297] width 70 height 9
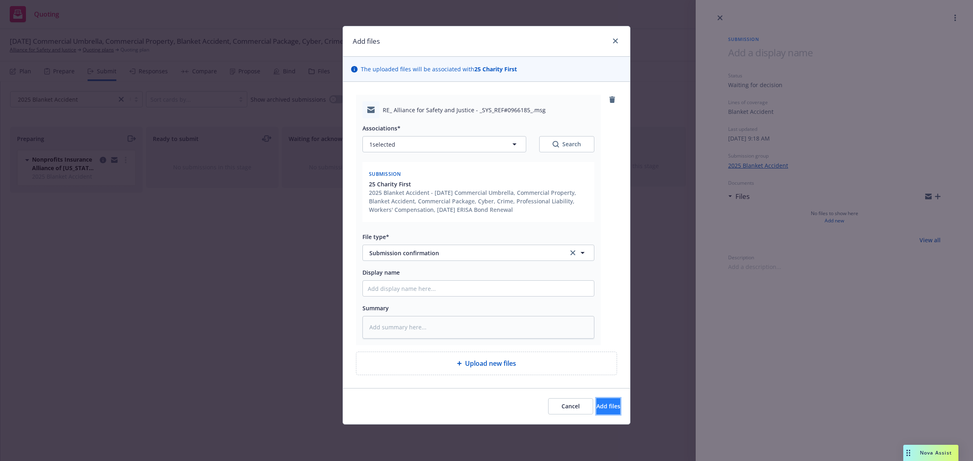
click at [596, 400] on button "Add files" at bounding box center [608, 406] width 24 height 16
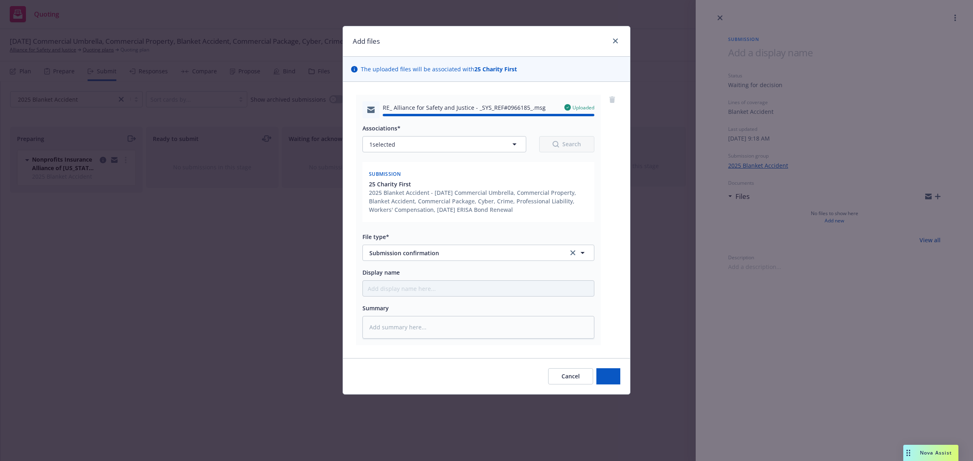
type textarea "x"
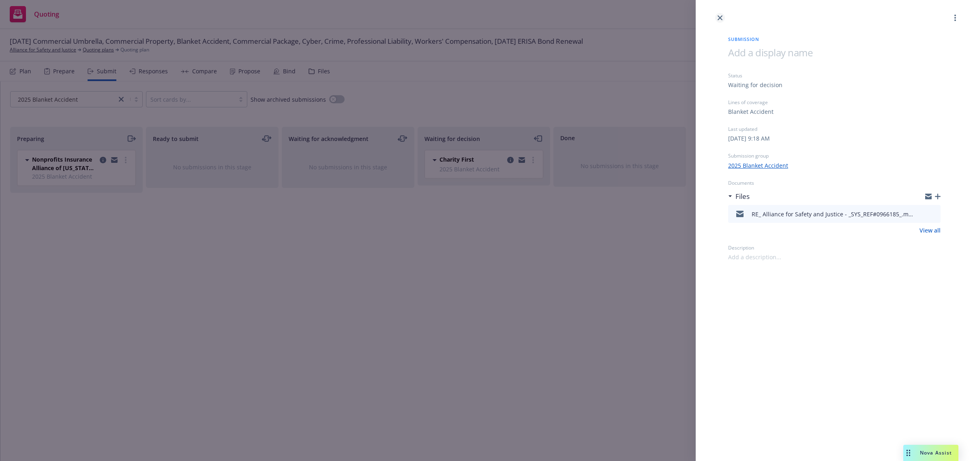
click at [720, 13] on link "close" at bounding box center [720, 18] width 10 height 10
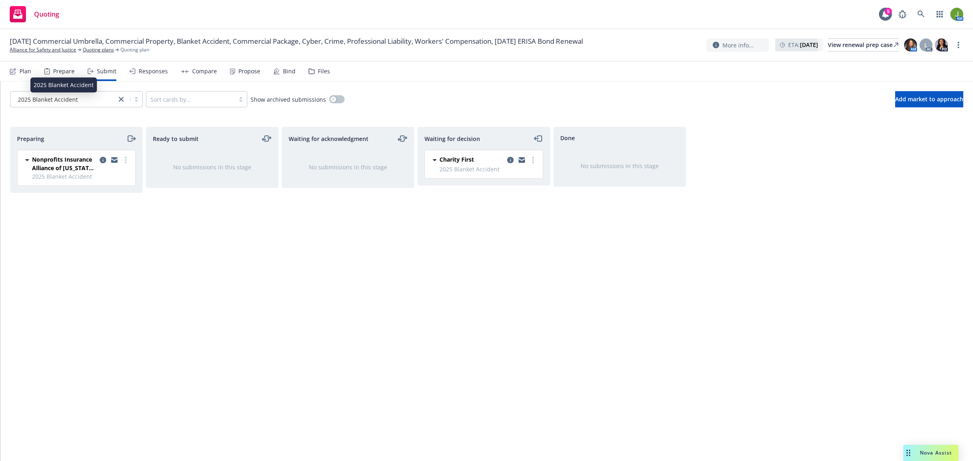
click at [65, 98] on span "2025 Blanket Accident" at bounding box center [48, 99] width 60 height 9
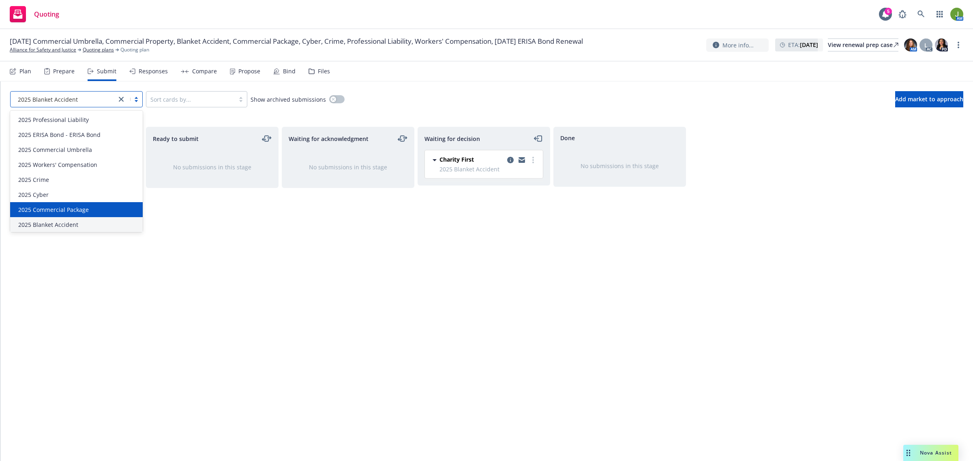
click at [61, 211] on span "2025 Commercial Package" at bounding box center [53, 210] width 71 height 9
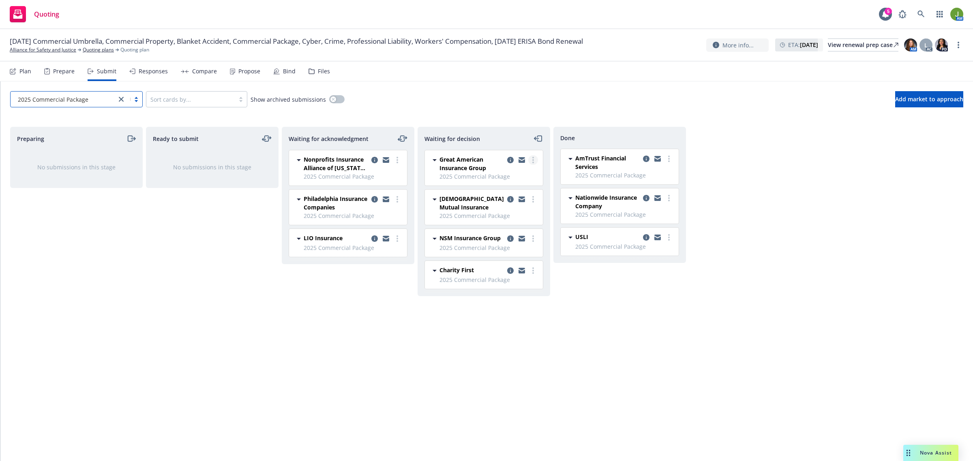
click at [533, 162] on circle "more" at bounding box center [533, 163] width 2 height 2
click at [523, 219] on link "Add declined decision" at bounding box center [496, 226] width 81 height 16
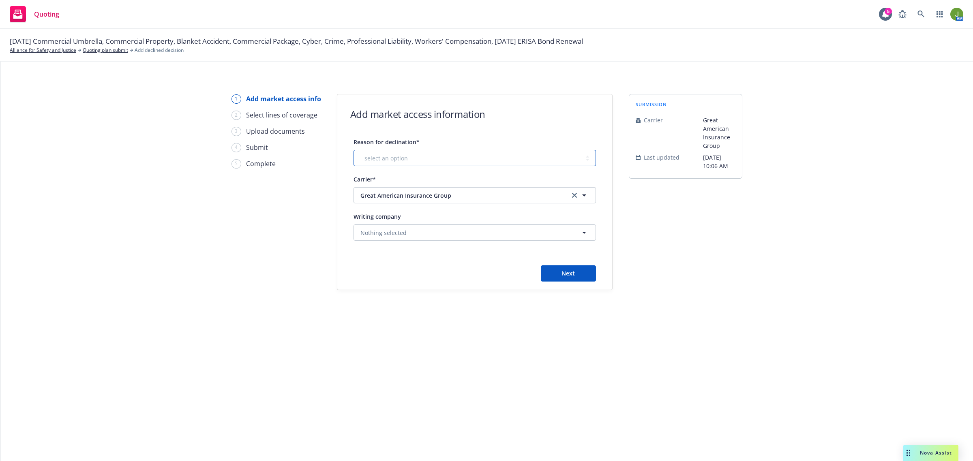
click at [485, 153] on select "-- select an option -- Cannot compete with other markets Carrier non-renewed Ca…" at bounding box center [474, 158] width 242 height 16
select select "CLIENT_NATURE_OF_SERVICES"
click at [353, 150] on select "-- select an option -- Cannot compete with other markets Carrier non-renewed Ca…" at bounding box center [474, 158] width 242 height 16
click at [576, 272] on button "Next" at bounding box center [568, 274] width 55 height 16
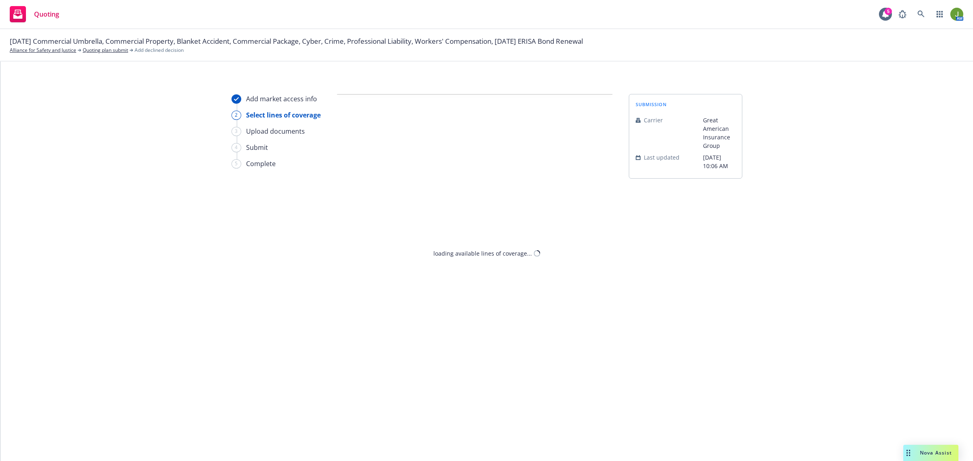
select select "CLIENT_NATURE_OF_SERVICES"
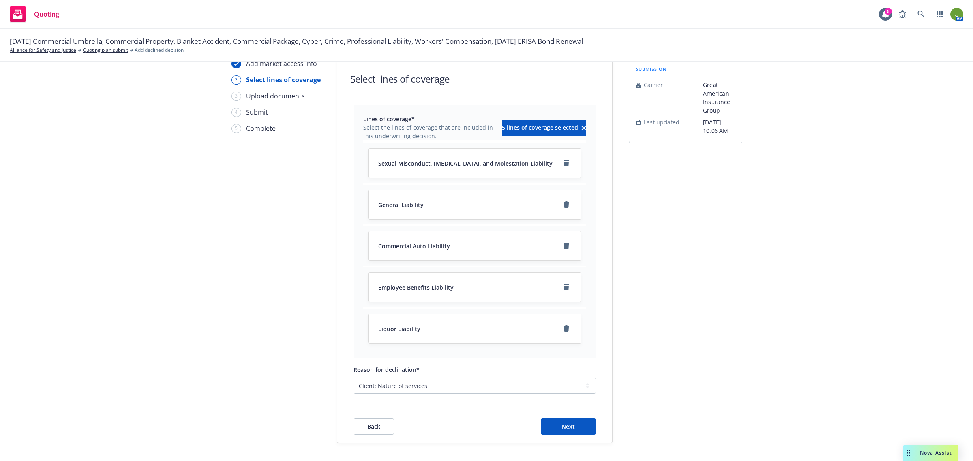
scroll to position [70, 0]
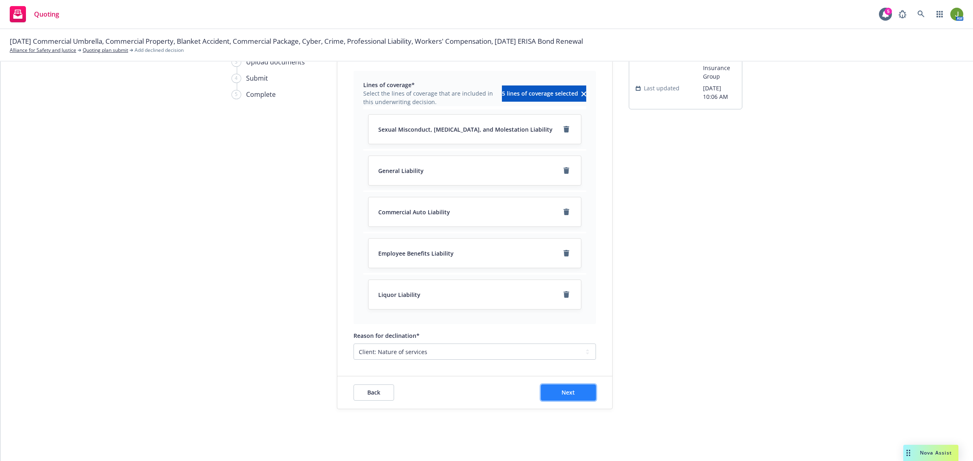
click at [561, 394] on span "Next" at bounding box center [567, 393] width 13 height 8
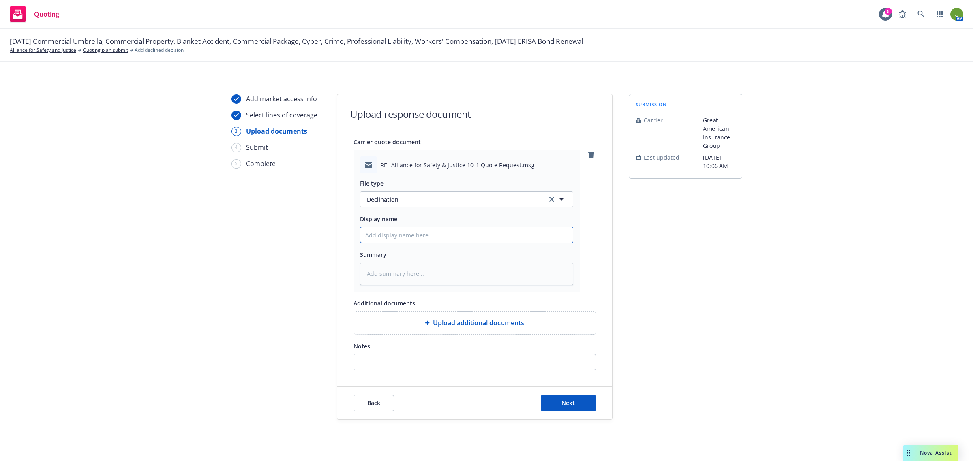
click at [398, 241] on input "Display name" at bounding box center [466, 234] width 212 height 15
type textarea "x"
type input "F"
type textarea "x"
type input "Fr"
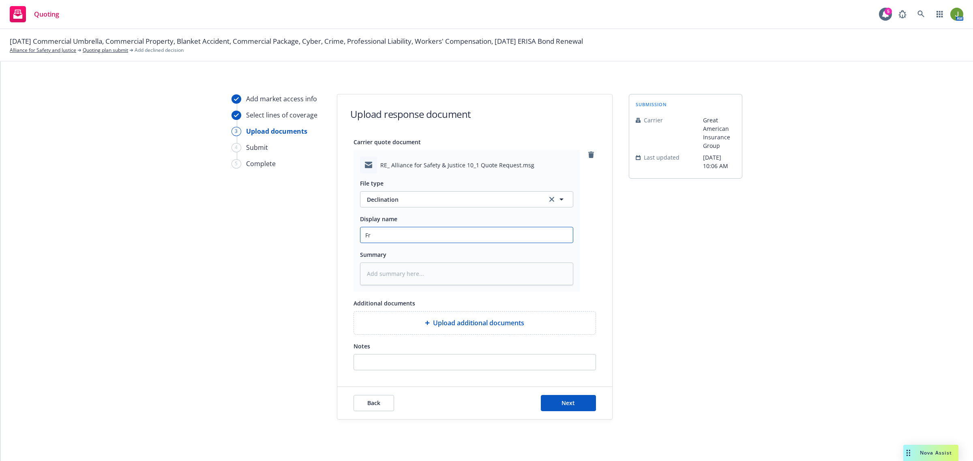
type textarea "x"
type input "Fro"
type textarea "x"
type input "From"
type textarea "x"
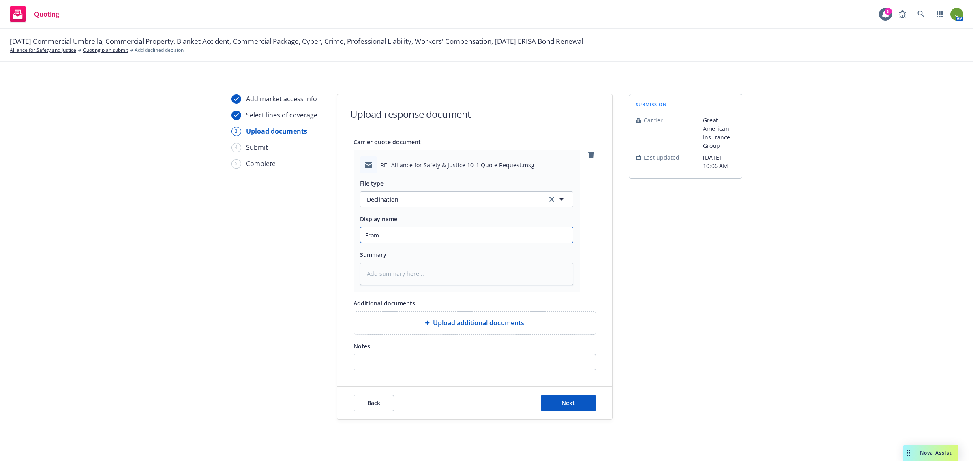
type input "From"
type textarea "x"
type input "From C"
type textarea "x"
type input "From Cl"
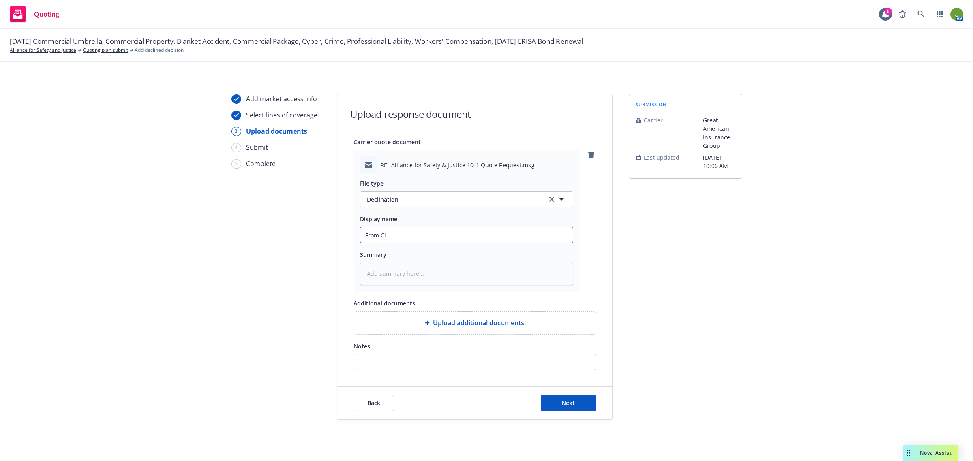
type textarea "x"
type input "From Cli"
type textarea "x"
type input "From Cl"
type textarea "x"
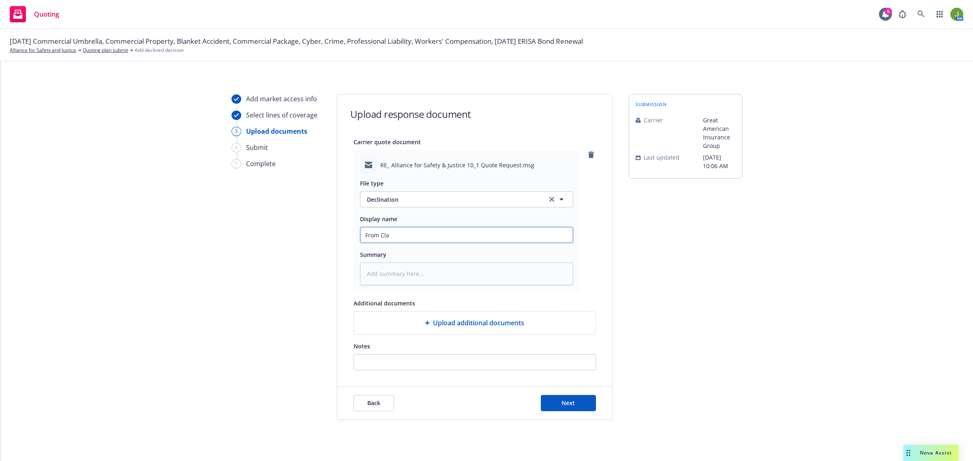
type input "From Clar"
type textarea "x"
type input "From Cla"
type textarea "x"
type input "From Cl"
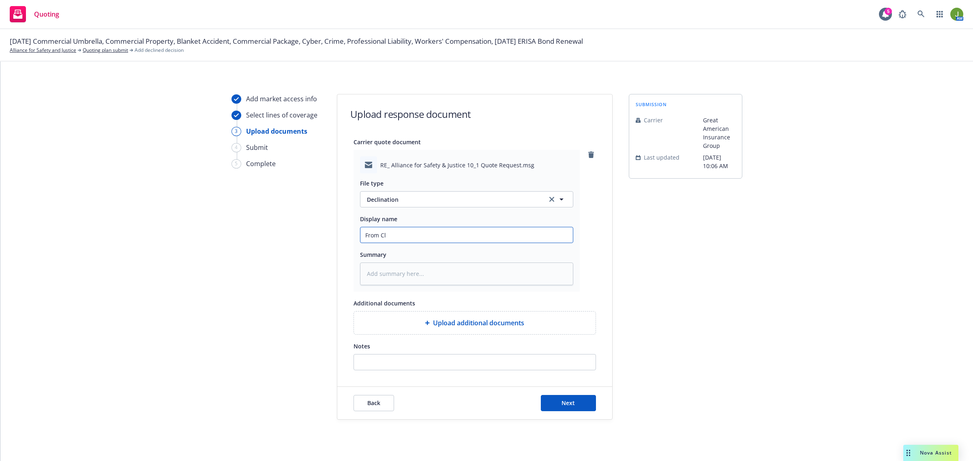
type textarea "x"
type input "From C"
type textarea "x"
type input "From Ca"
type textarea "x"
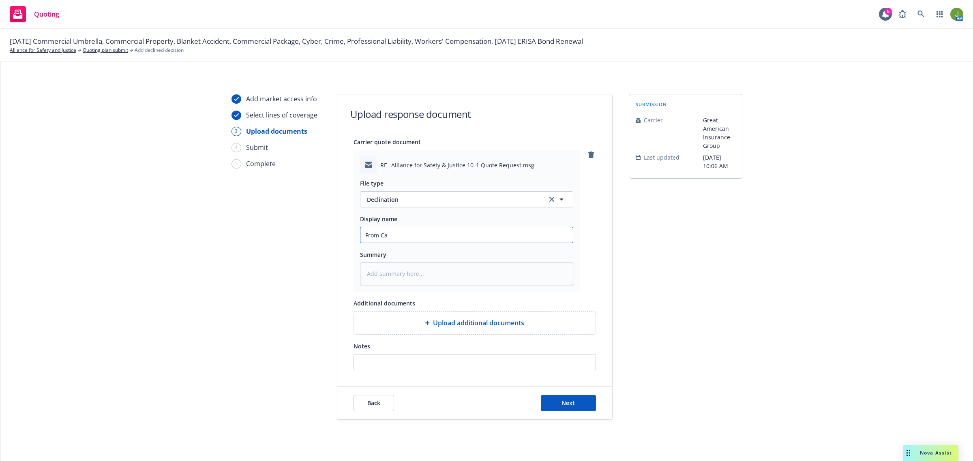
type input "From Car"
type textarea "x"
type input "From [PERSON_NAME]"
type textarea "x"
type input "From [PERSON_NAME]"
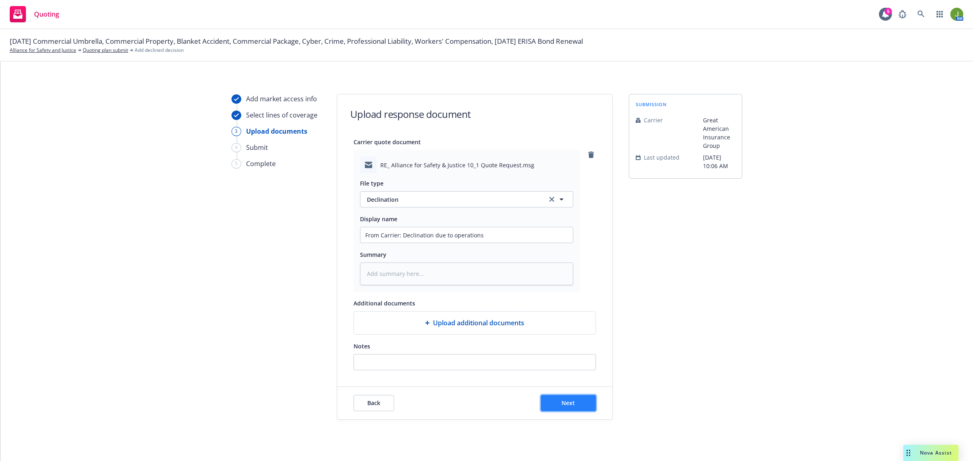
click at [555, 406] on button "Next" at bounding box center [568, 403] width 55 height 16
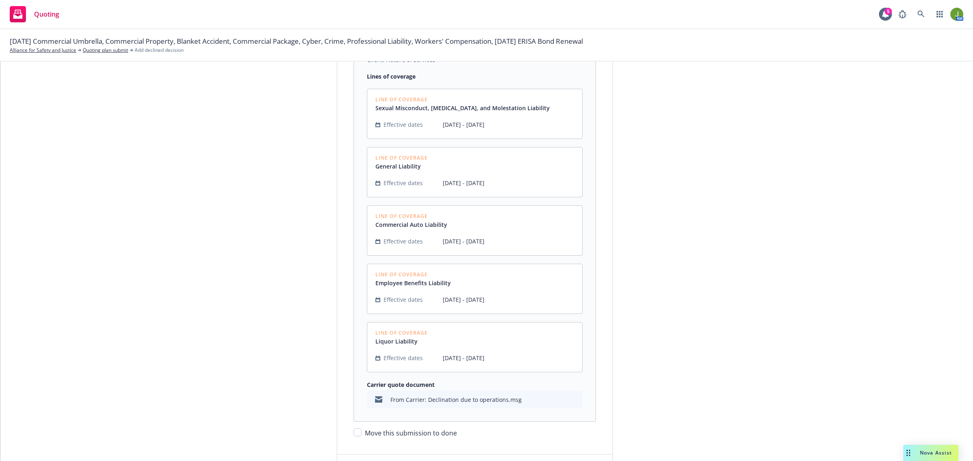
scroll to position [203, 0]
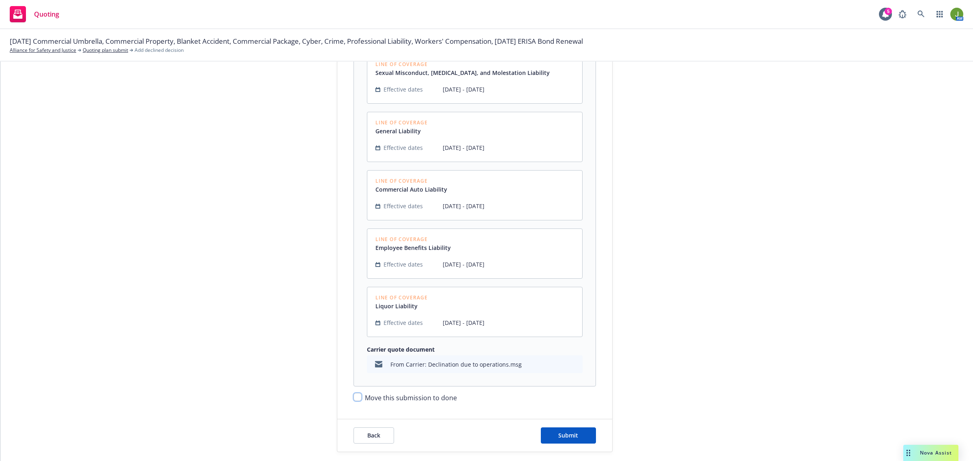
click at [353, 396] on input "Move this submission to done" at bounding box center [357, 397] width 8 height 8
drag, startPoint x: 564, startPoint y: 426, endPoint x: 564, endPoint y: 434, distance: 7.7
click at [564, 432] on div "Back Submit" at bounding box center [474, 436] width 275 height 32
click at [564, 434] on span "Submit" at bounding box center [568, 436] width 20 height 8
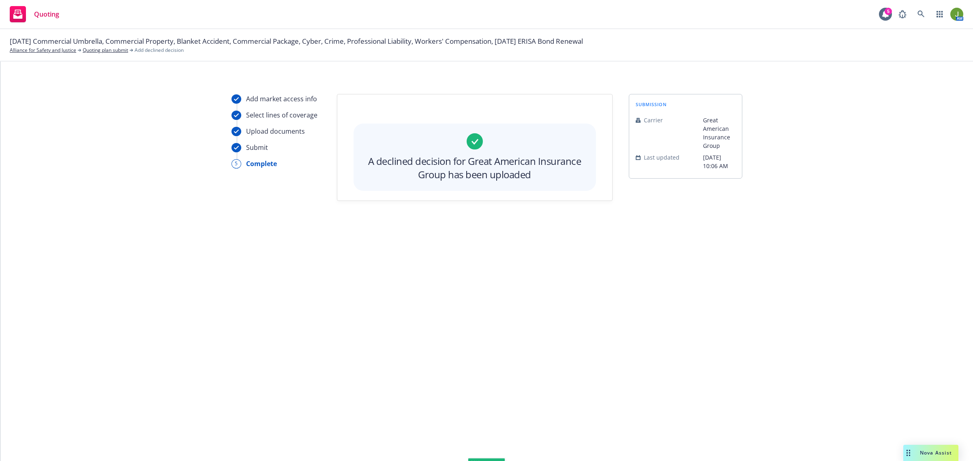
scroll to position [0, 0]
